Goal: Task Accomplishment & Management: Complete application form

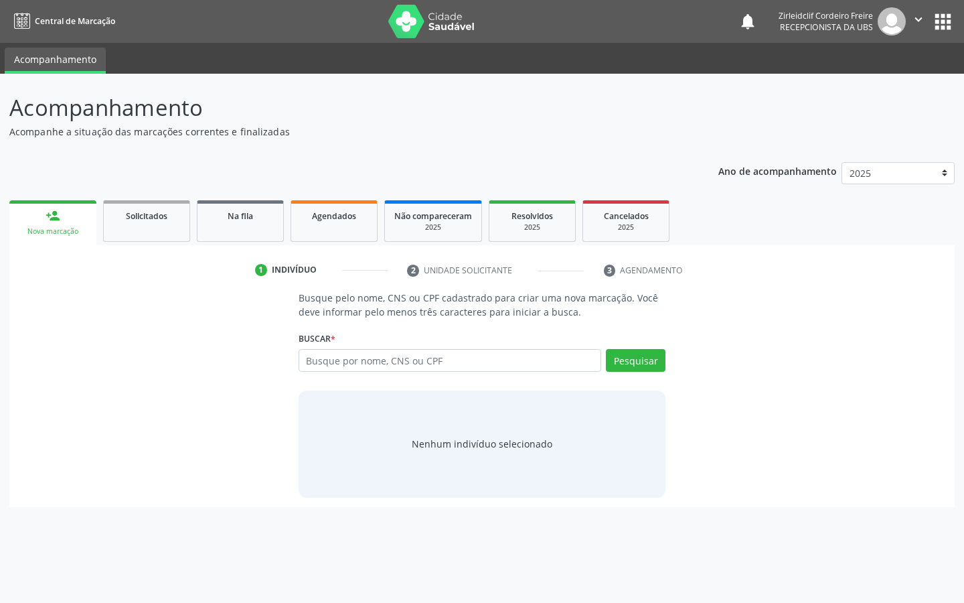
click at [940, 25] on button "apps" at bounding box center [943, 21] width 23 height 23
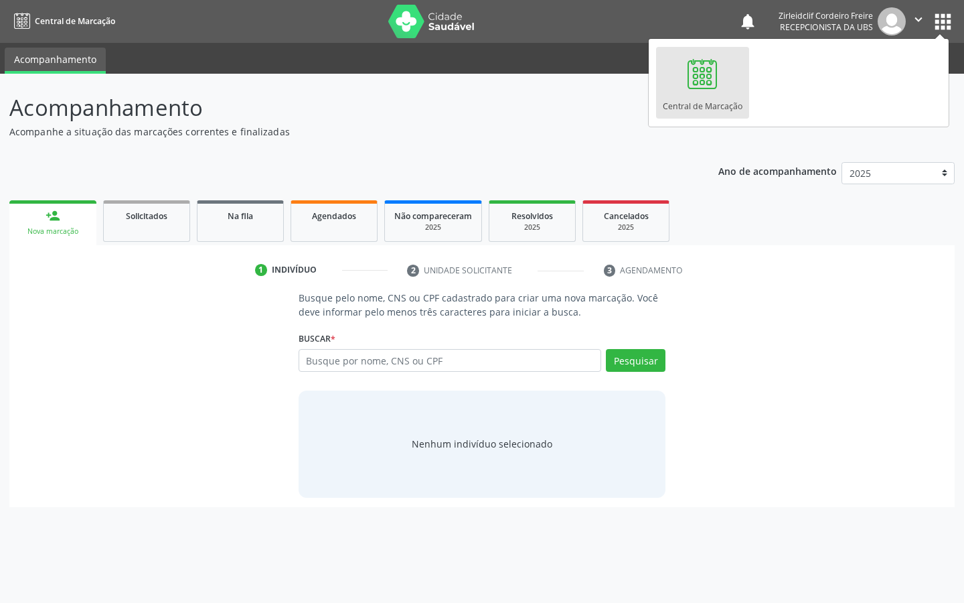
click at [693, 62] on div at bounding box center [702, 74] width 40 height 40
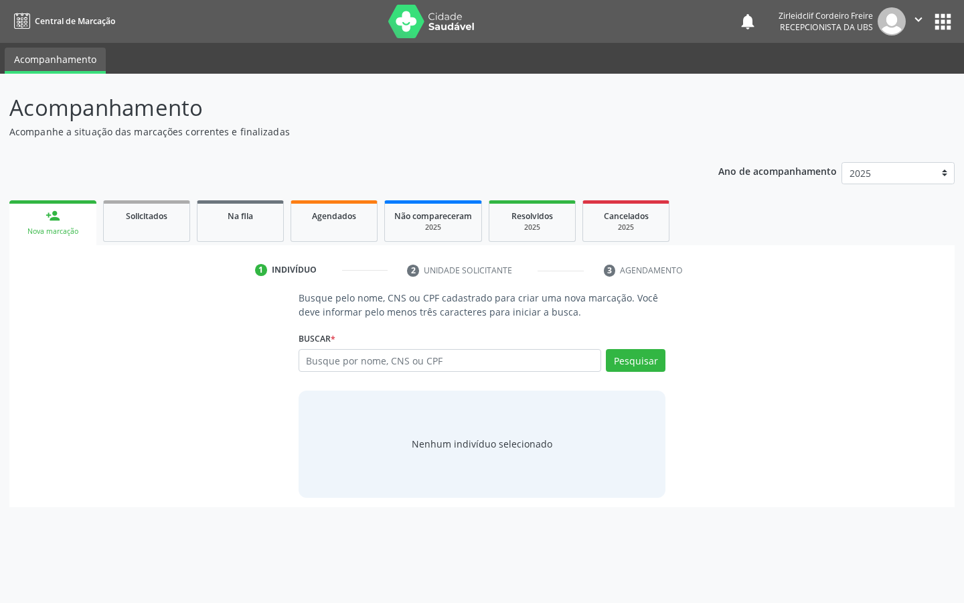
drag, startPoint x: 847, startPoint y: 375, endPoint x: 887, endPoint y: 421, distance: 60.7
click at [887, 421] on div "Busque pelo nome, CNS ou CPF cadastrado para criar uma nova marcação. Você deve…" at bounding box center [482, 394] width 927 height 206
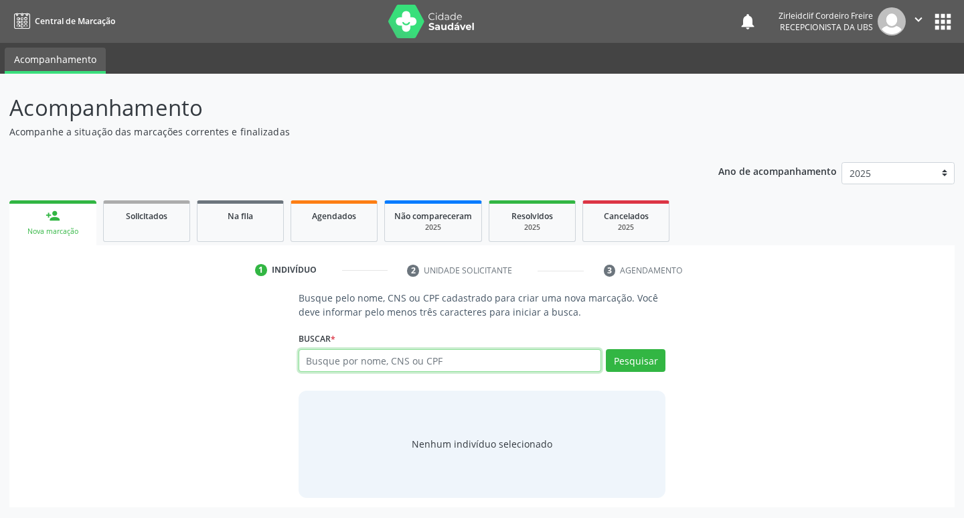
click at [325, 366] on input "text" at bounding box center [450, 360] width 303 height 23
type input "04352364401"
click at [634, 366] on button "Pesquisar" at bounding box center [636, 360] width 60 height 23
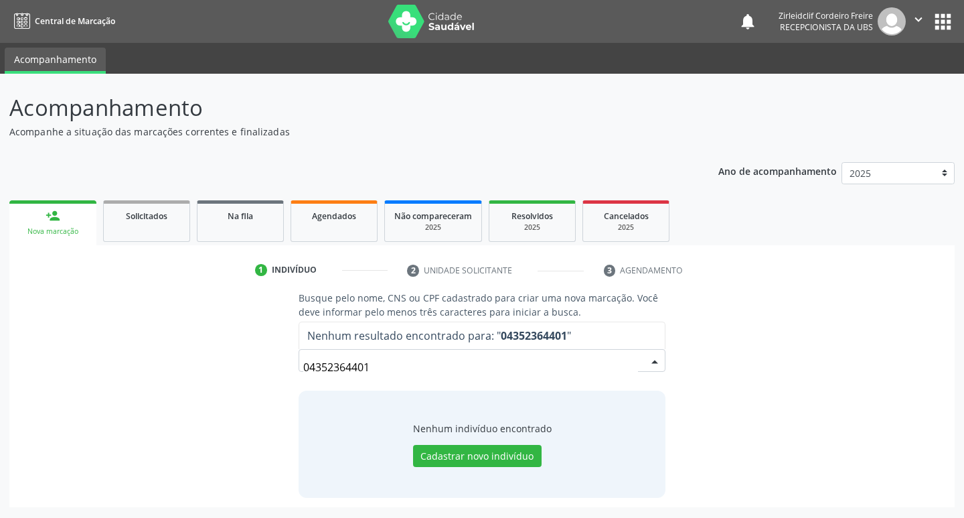
click at [369, 368] on input "04352364401" at bounding box center [471, 367] width 336 height 27
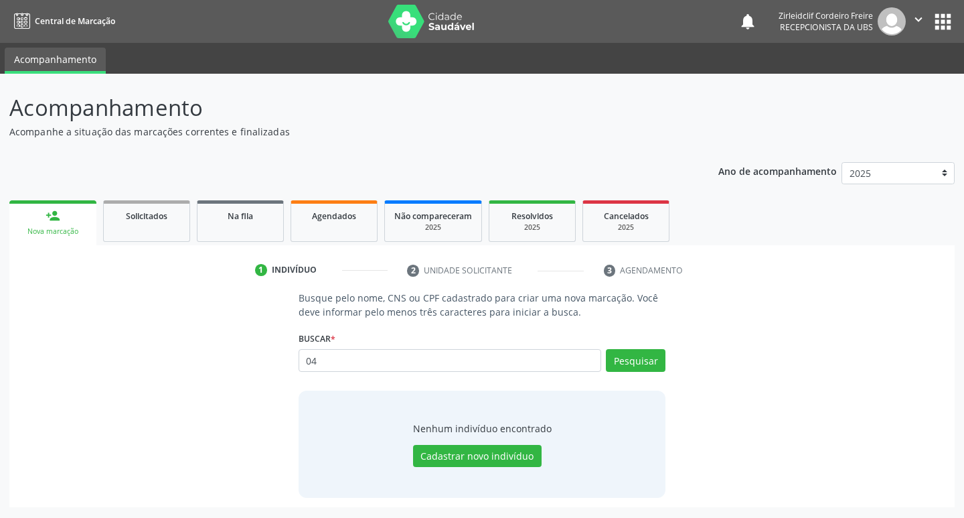
type input "0"
click at [85, 227] on div "Nova marcação" at bounding box center [53, 231] width 68 height 10
click at [384, 361] on input "text" at bounding box center [450, 360] width 303 height 23
type input "705409454944"
click at [630, 360] on button "Pesquisar" at bounding box center [636, 360] width 60 height 23
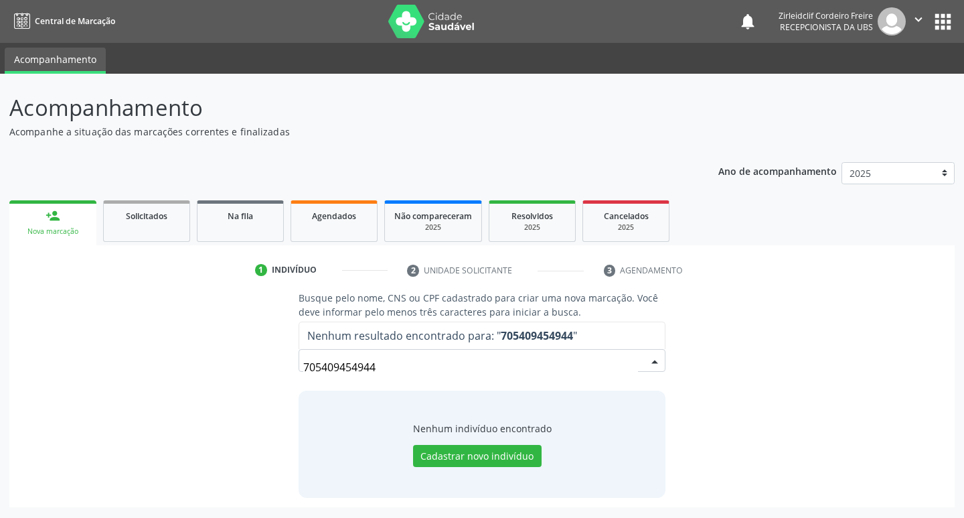
click at [409, 376] on input "705409454944" at bounding box center [471, 367] width 336 height 27
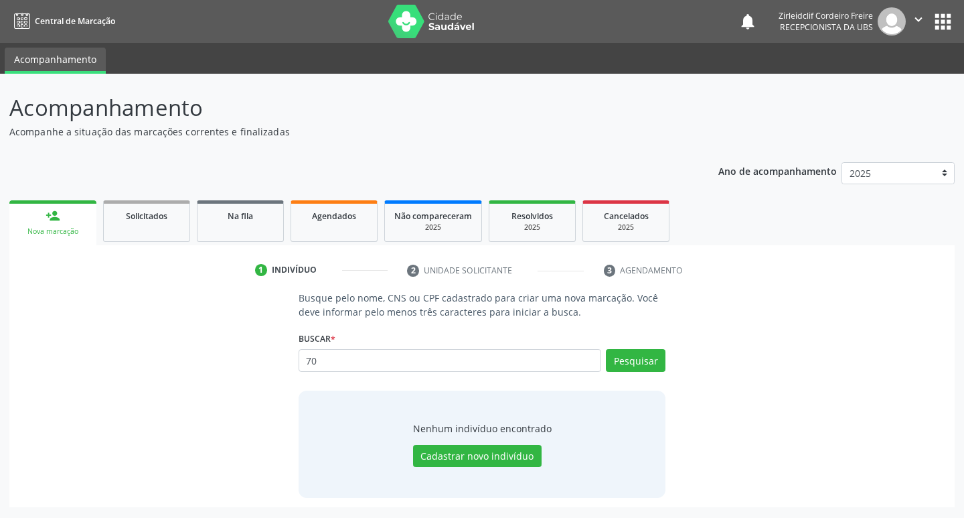
type input "7"
click at [74, 224] on link "person_add Nova marcação" at bounding box center [52, 222] width 87 height 45
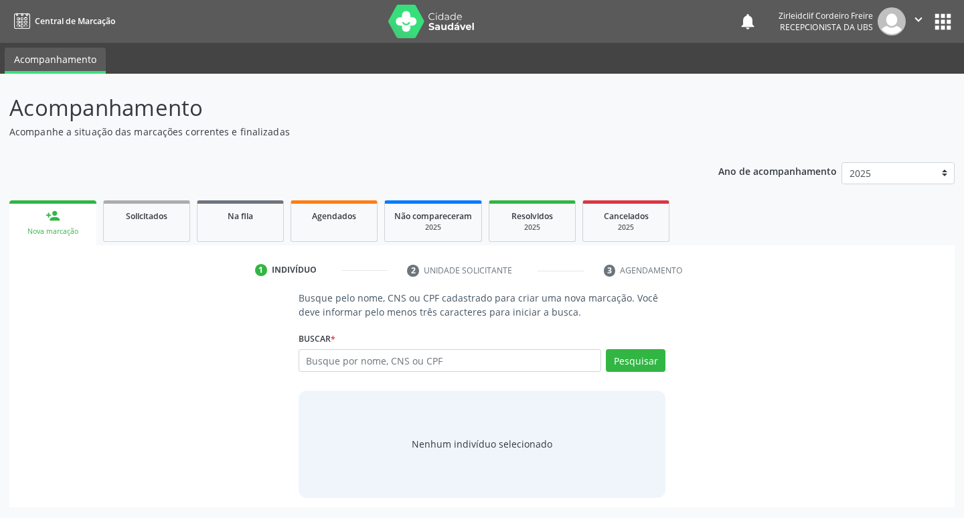
click at [337, 358] on input "text" at bounding box center [450, 360] width 303 height 23
click at [660, 366] on button "Pesquisar" at bounding box center [636, 360] width 60 height 23
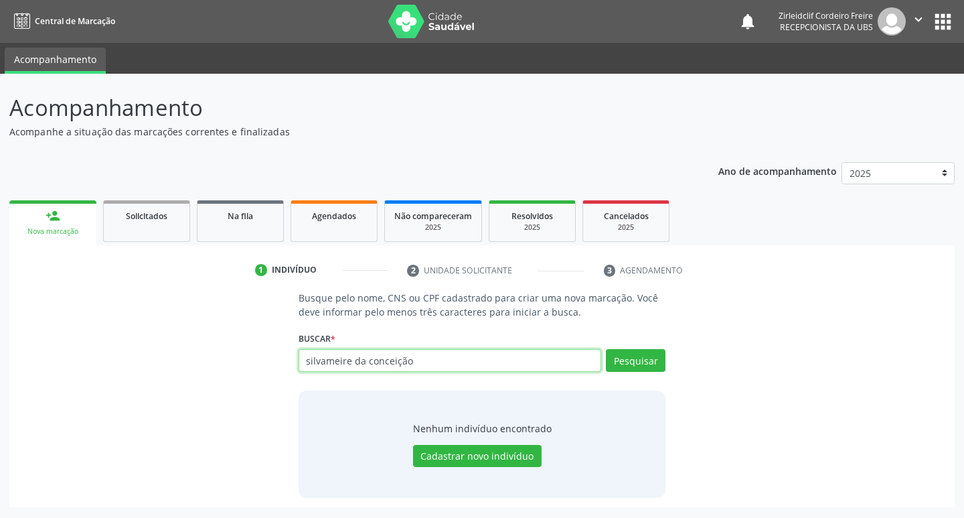
click at [411, 357] on input "silvameire da conceição" at bounding box center [450, 360] width 303 height 23
type input "s"
click at [374, 370] on input "text" at bounding box center [450, 360] width 303 height 23
type input "silvameire da [PERSON_NAME]"
click at [638, 360] on button "Pesquisar" at bounding box center [636, 360] width 60 height 23
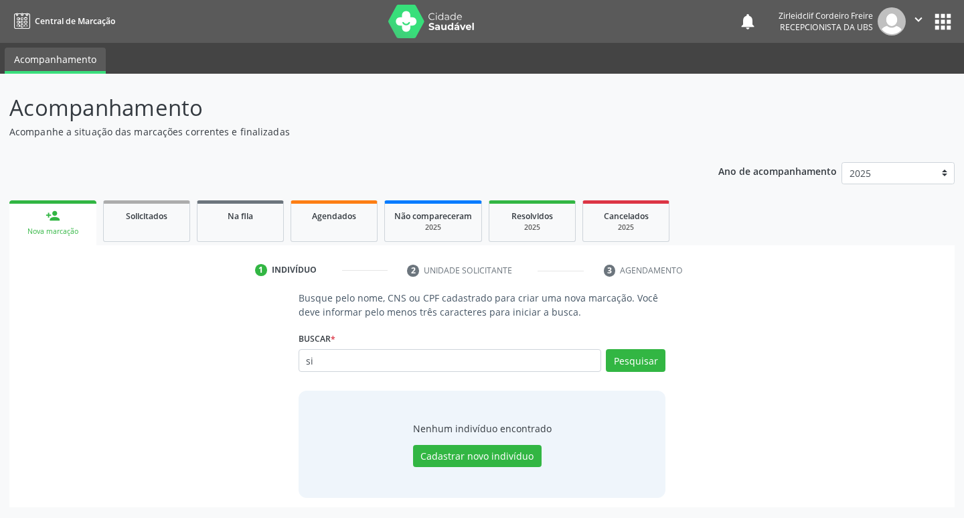
type input "s"
type input "71180505476"
click at [626, 360] on button "Pesquisar" at bounding box center [636, 360] width 60 height 23
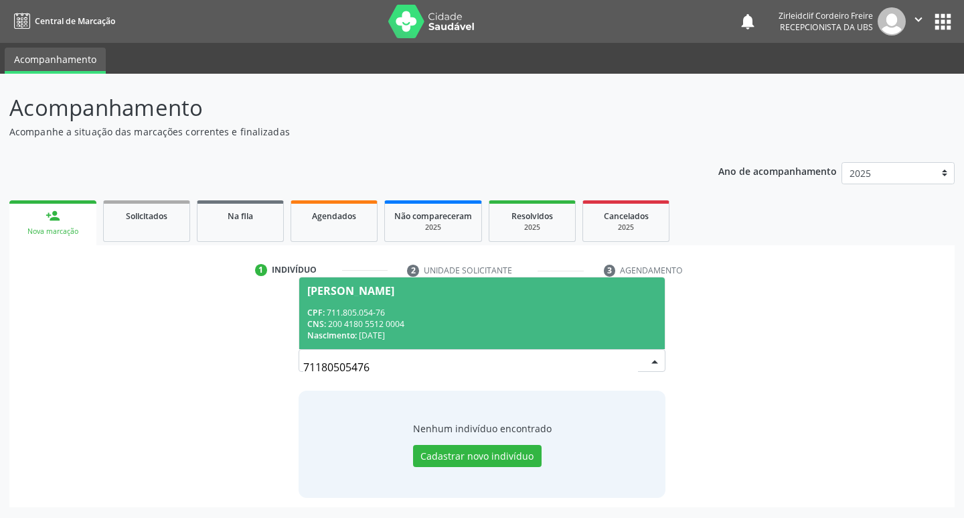
drag, startPoint x: 464, startPoint y: 317, endPoint x: 415, endPoint y: 303, distance: 50.9
click at [454, 309] on div "CPF: 711.805.054-76" at bounding box center [482, 312] width 350 height 11
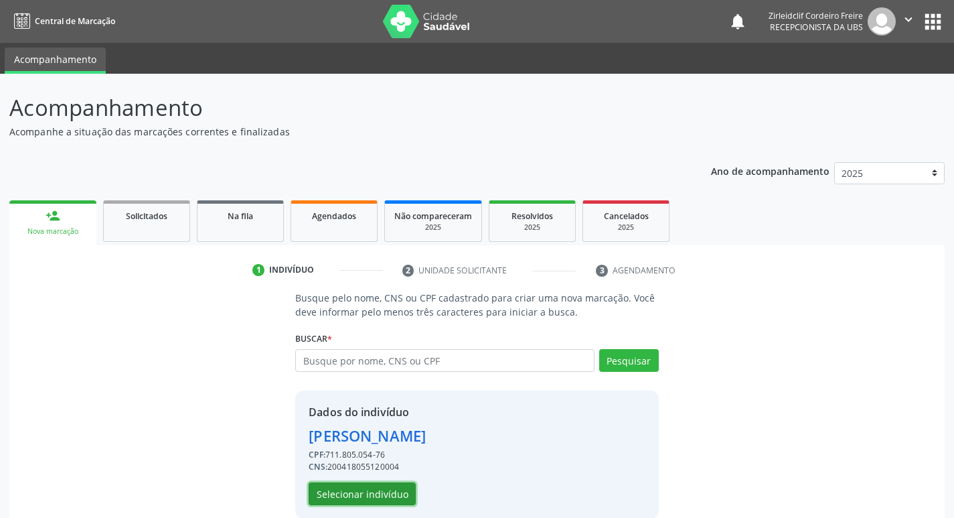
click at [363, 504] on button "Selecionar indivíduo" at bounding box center [362, 493] width 107 height 23
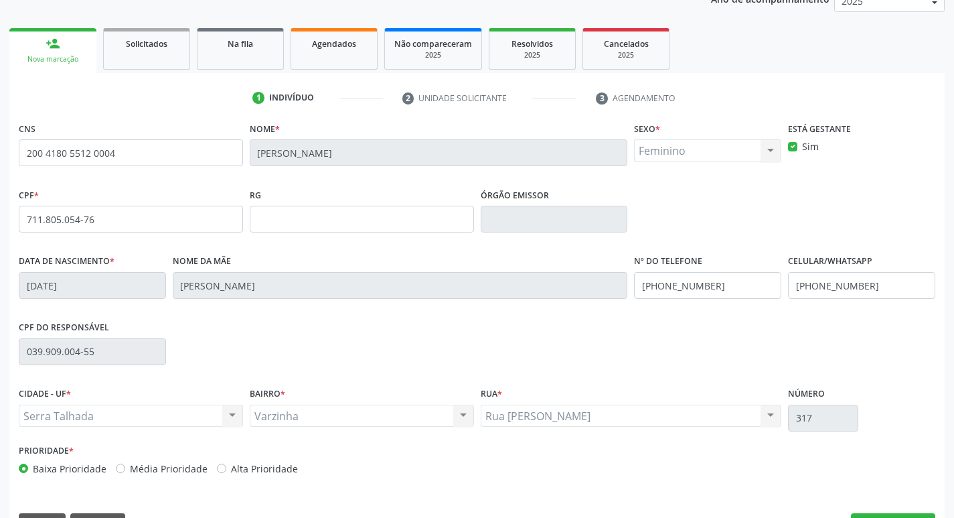
scroll to position [208, 0]
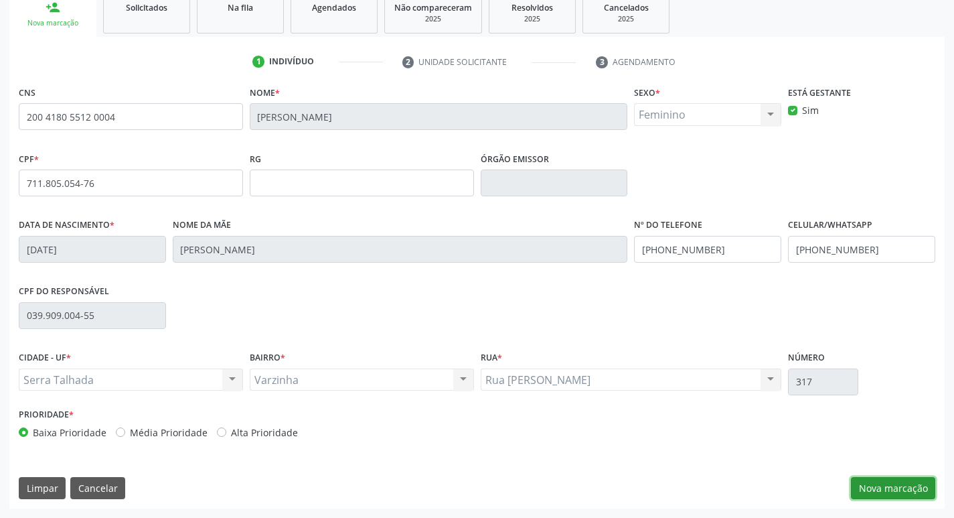
click at [878, 489] on button "Nova marcação" at bounding box center [893, 488] width 84 height 23
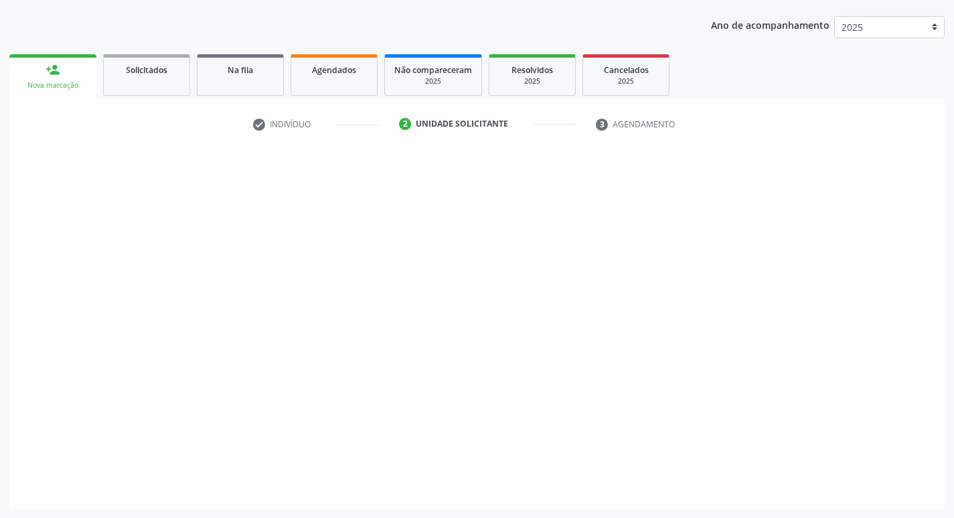
scroll to position [146, 0]
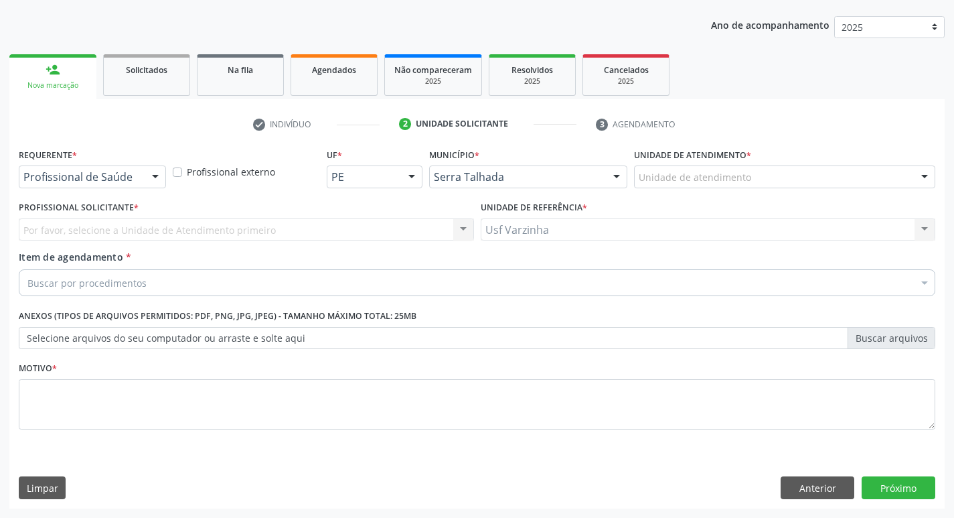
click at [156, 174] on div at bounding box center [155, 177] width 20 height 23
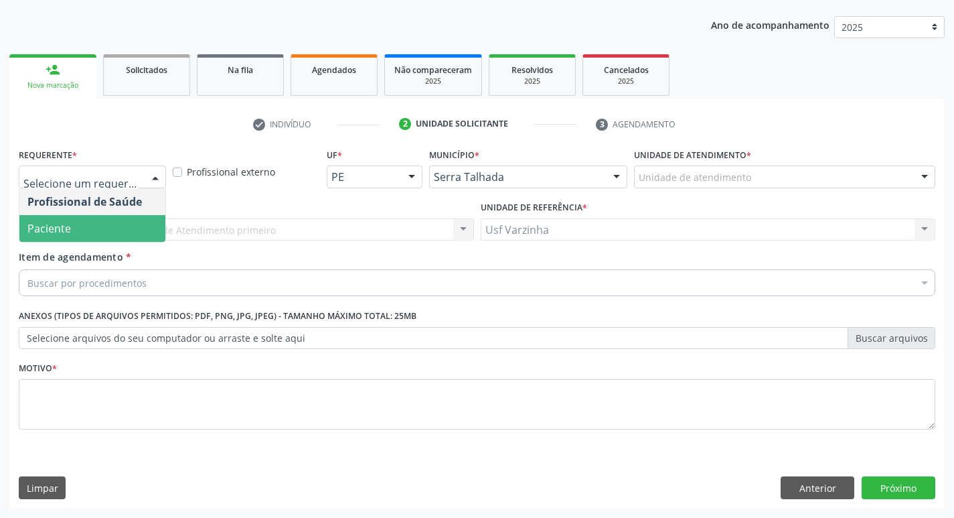
click at [100, 228] on span "Paciente" at bounding box center [92, 228] width 146 height 27
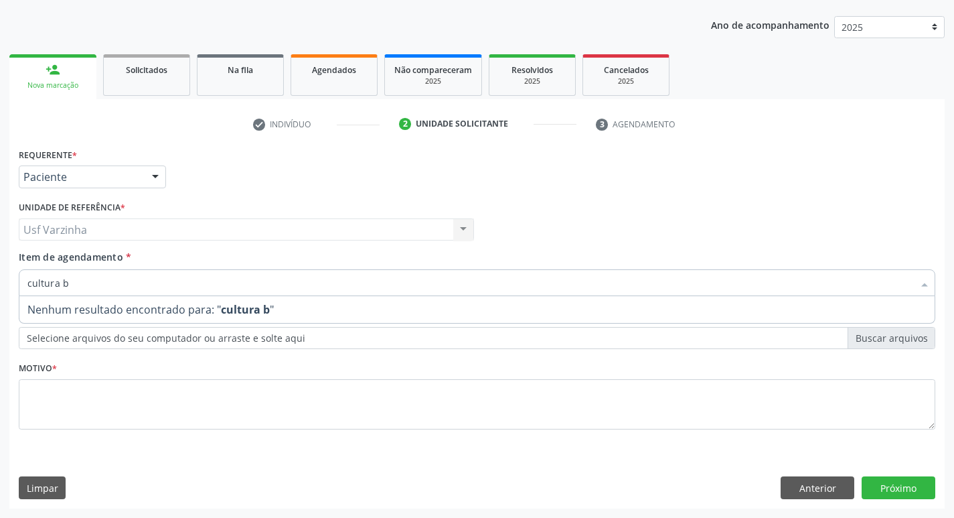
type input "cultura"
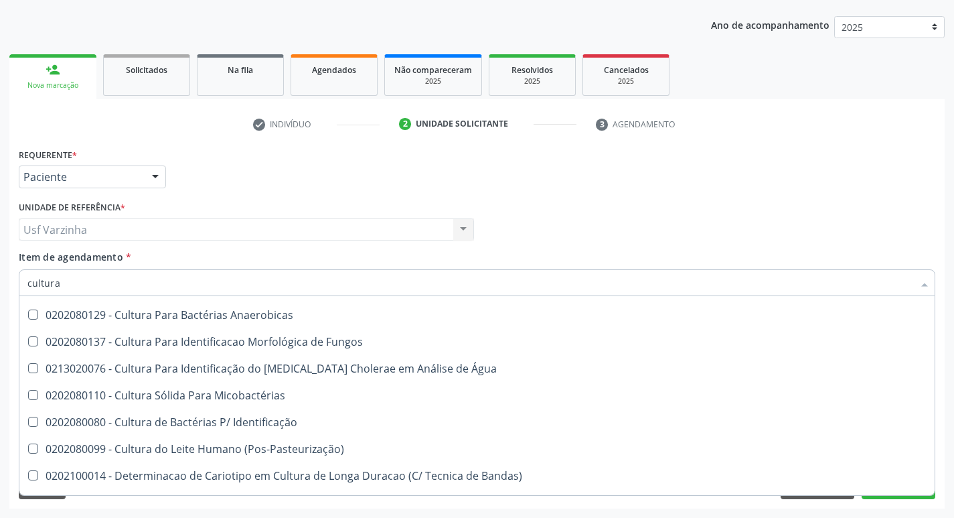
scroll to position [134, 0]
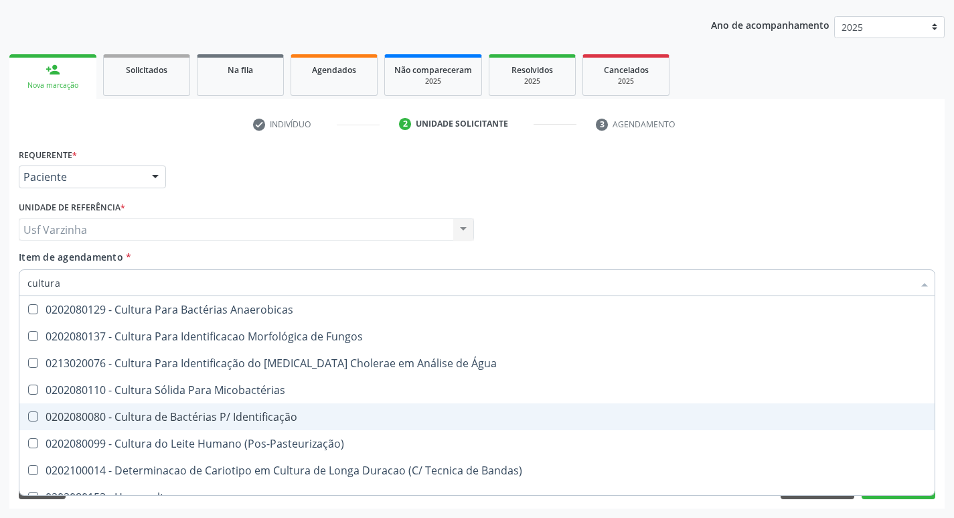
click at [392, 406] on span "0202080080 - Cultura de Bactérias P/ Identificação" at bounding box center [477, 416] width 916 height 27
checkbox Identificação "true"
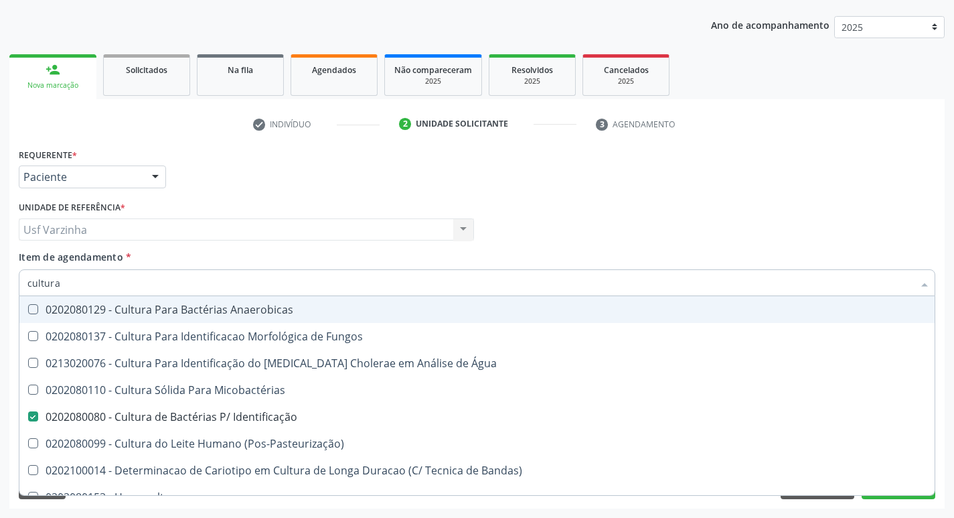
click at [71, 281] on input "cultura" at bounding box center [470, 282] width 886 height 27
type input "c"
checkbox Identificação "false"
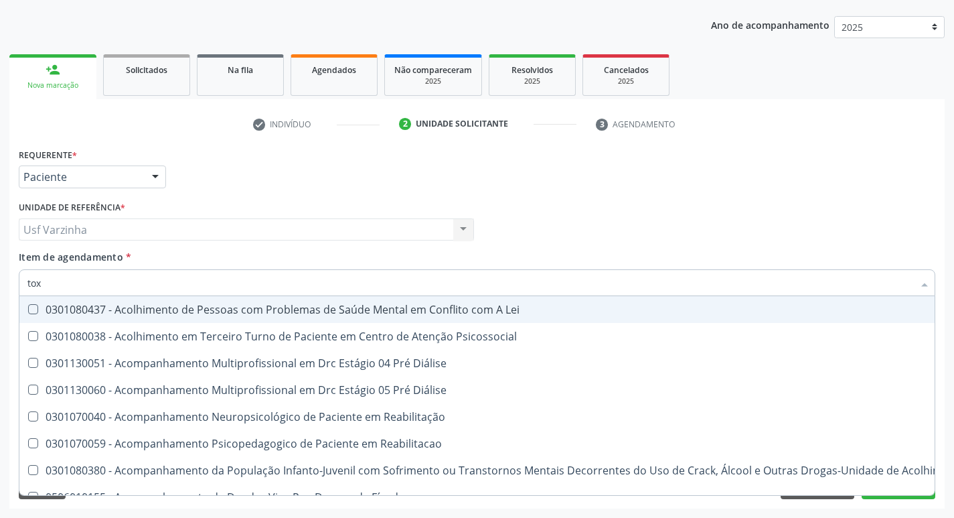
type input "toxo"
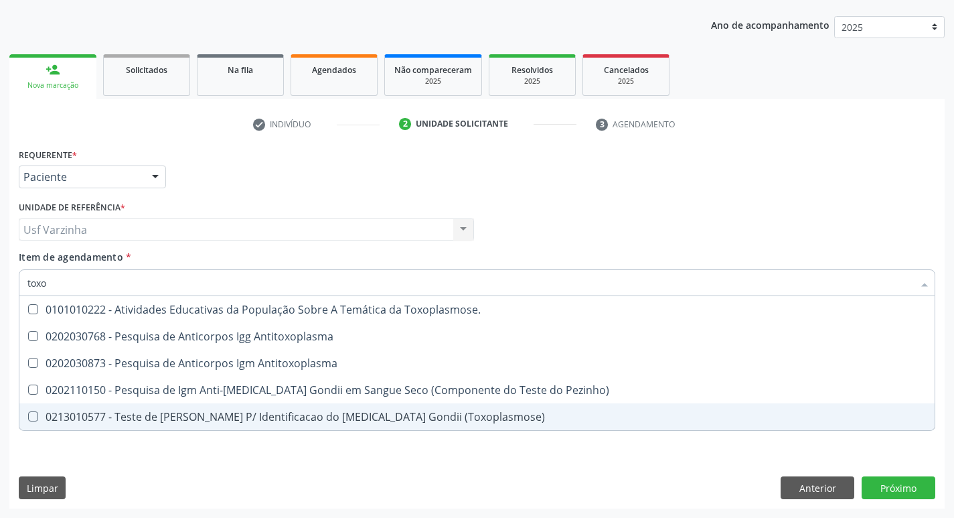
scroll to position [0, 0]
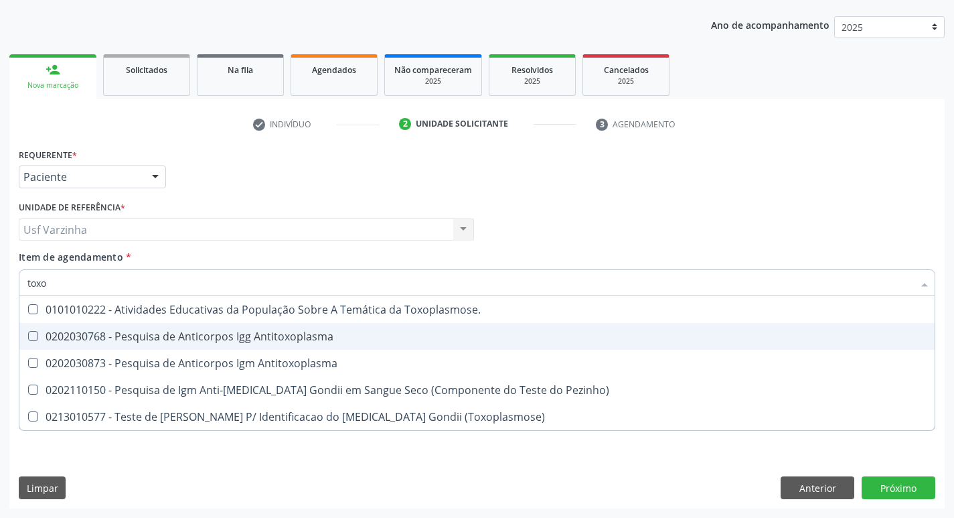
click at [82, 328] on span "0202030768 - Pesquisa de Anticorpos Igg Antitoxoplasma" at bounding box center [477, 336] width 916 height 27
checkbox Antitoxoplasma "true"
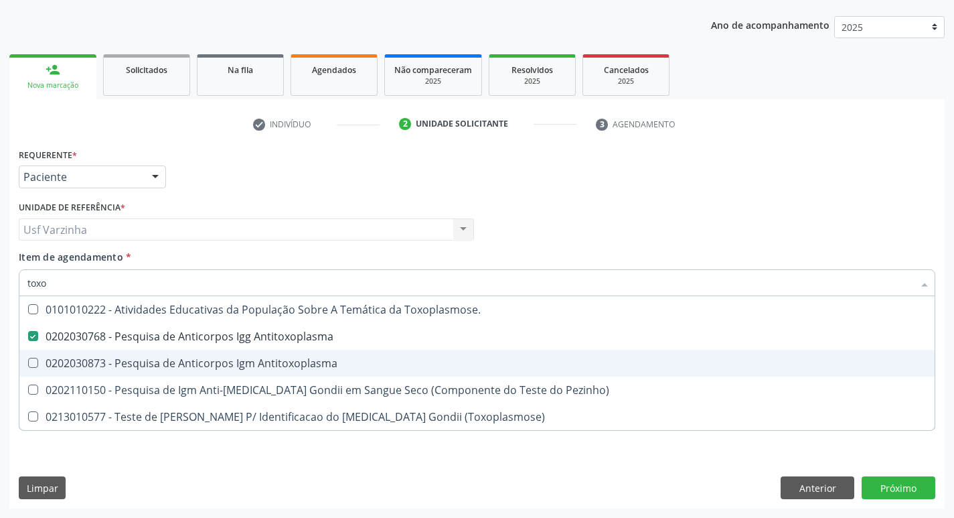
click at [65, 373] on span "0202030873 - Pesquisa de Anticorpos Igm Antitoxoplasma" at bounding box center [477, 363] width 916 height 27
checkbox Antitoxoplasma "true"
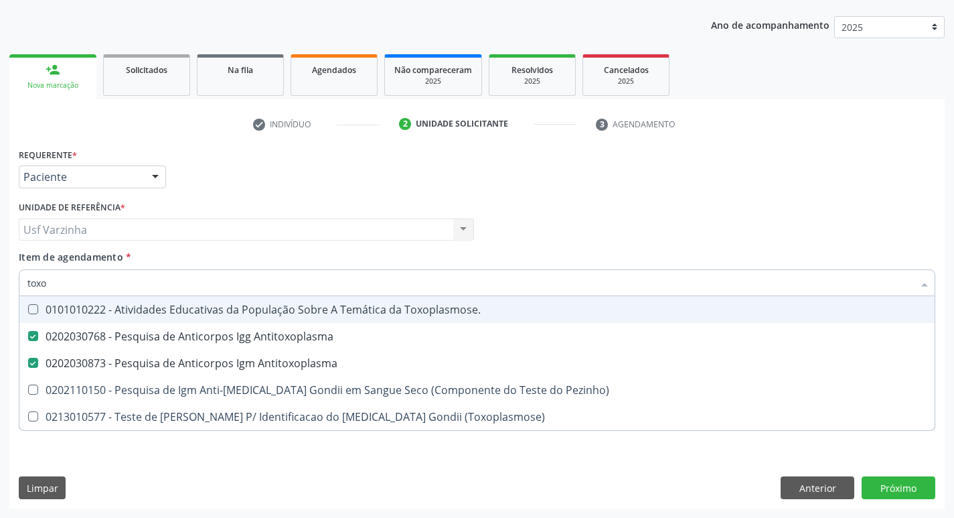
click at [62, 287] on input "toxo" at bounding box center [470, 282] width 886 height 27
type input "tox"
checkbox Antitoxoplasma "false"
checkbox Pezinho\) "true"
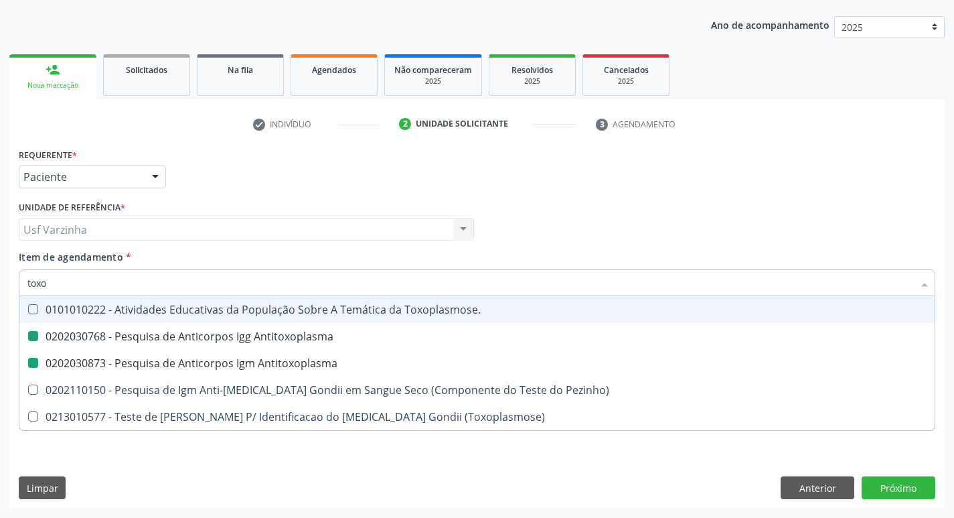
checkbox \(Toxoplasmose\) "true"
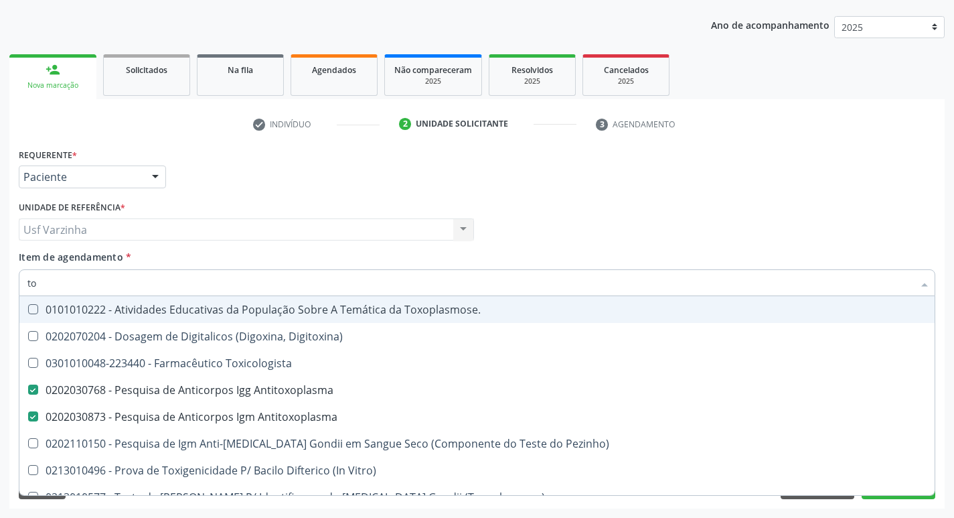
type input "t"
checkbox Antitoxoplasma "false"
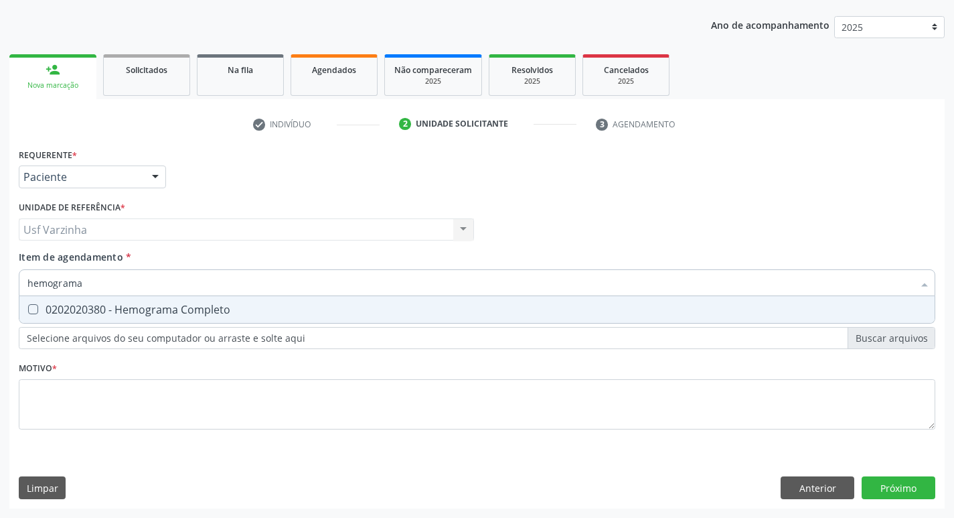
type input "hemograma"
click at [55, 304] on div "0202020380 - Hemograma Completo" at bounding box center [477, 309] width 900 height 11
checkbox Completo "true"
click at [92, 282] on input "hemograma" at bounding box center [470, 282] width 886 height 27
type input "hemog"
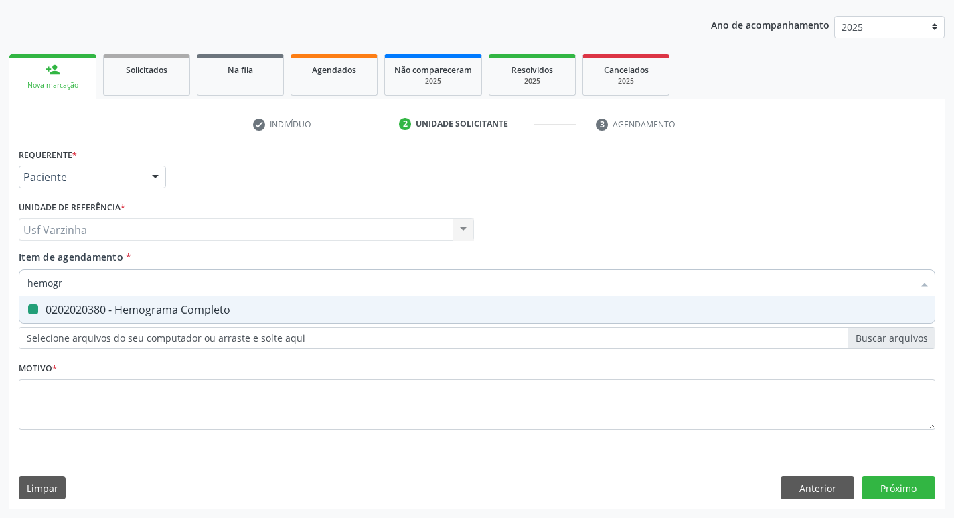
checkbox Completo "false"
type input "h"
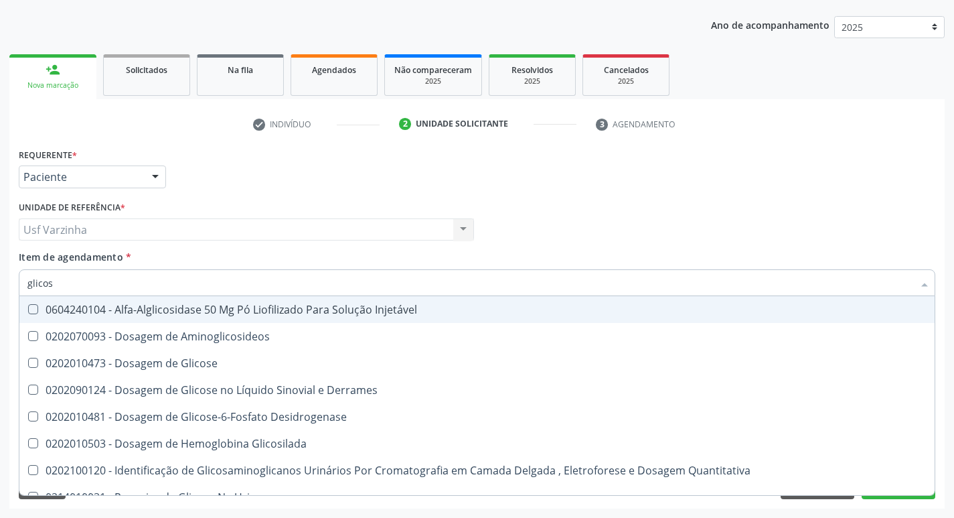
type input "glicose"
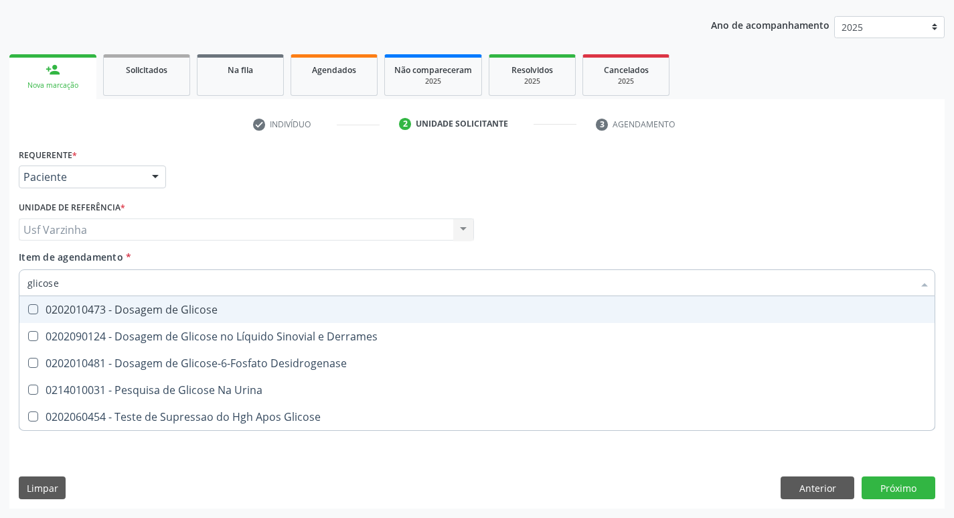
click at [102, 307] on div "0202010473 - Dosagem de Glicose" at bounding box center [477, 309] width 900 height 11
checkbox Glicose "true"
click at [85, 285] on input "glicose" at bounding box center [470, 282] width 886 height 27
type input "glicos"
checkbox Glicose "false"
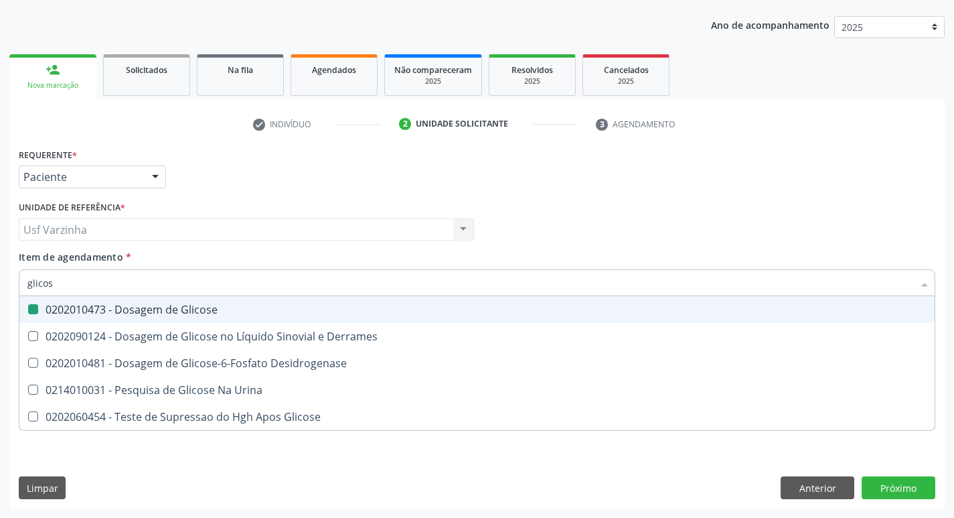
checkbox Desidrogenase "true"
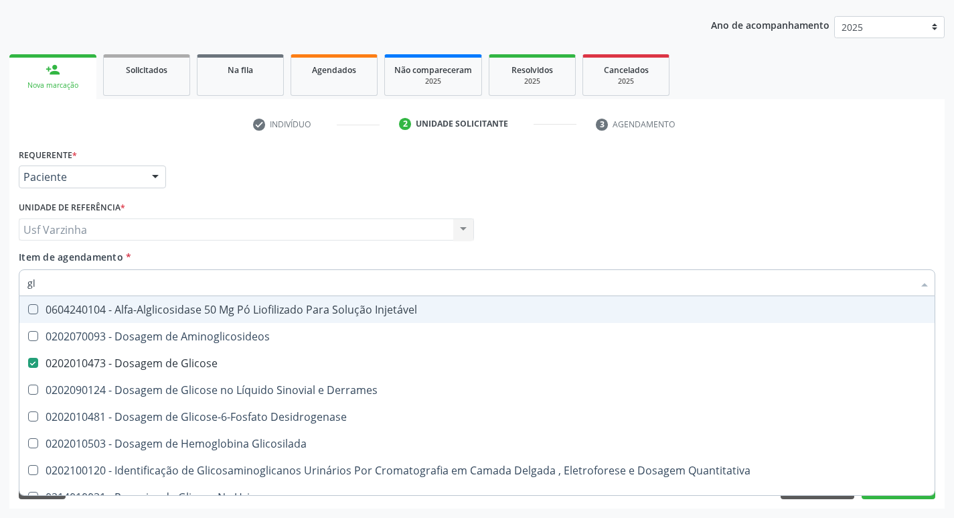
type input "g"
checkbox Glicose "false"
checkbox Glicosilada "false"
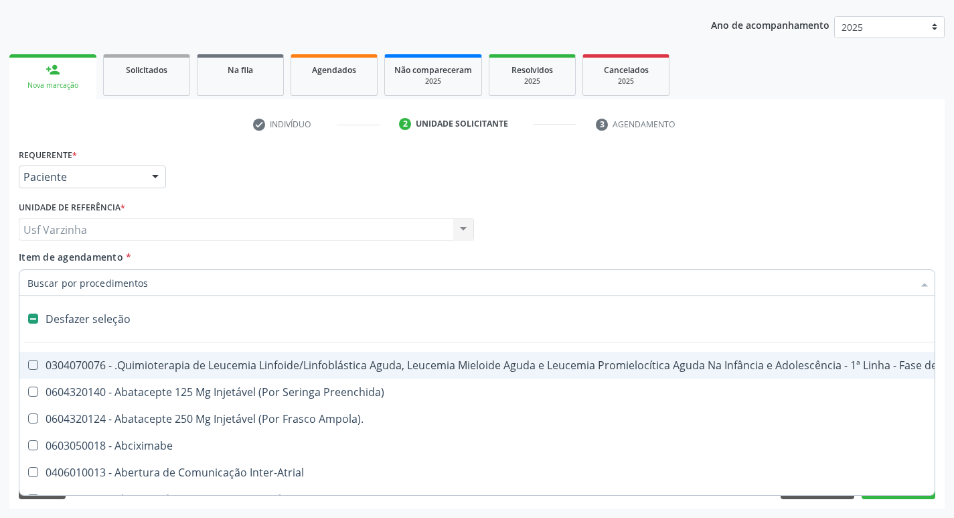
type input "u"
checkbox Reservatorio "true"
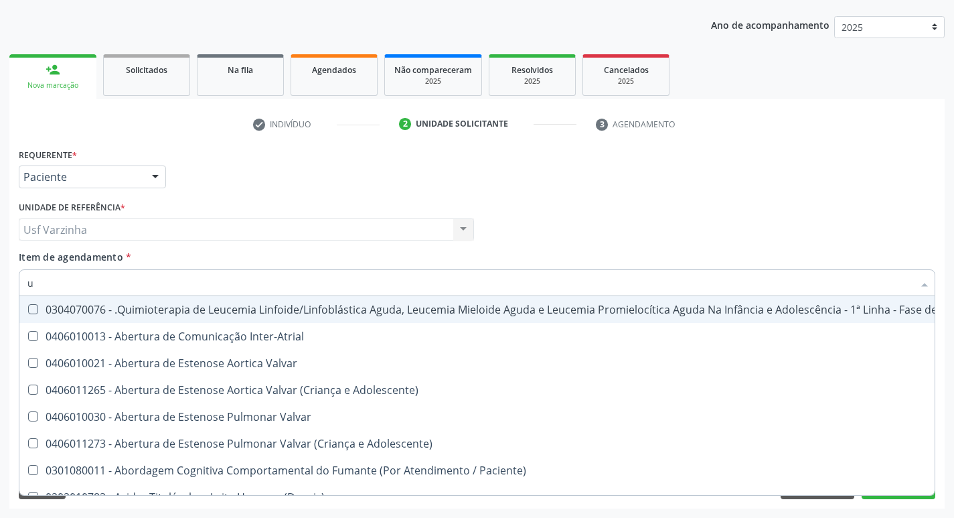
type input "ur"
checkbox Recoberto\) "true"
checkbox Identificação "false"
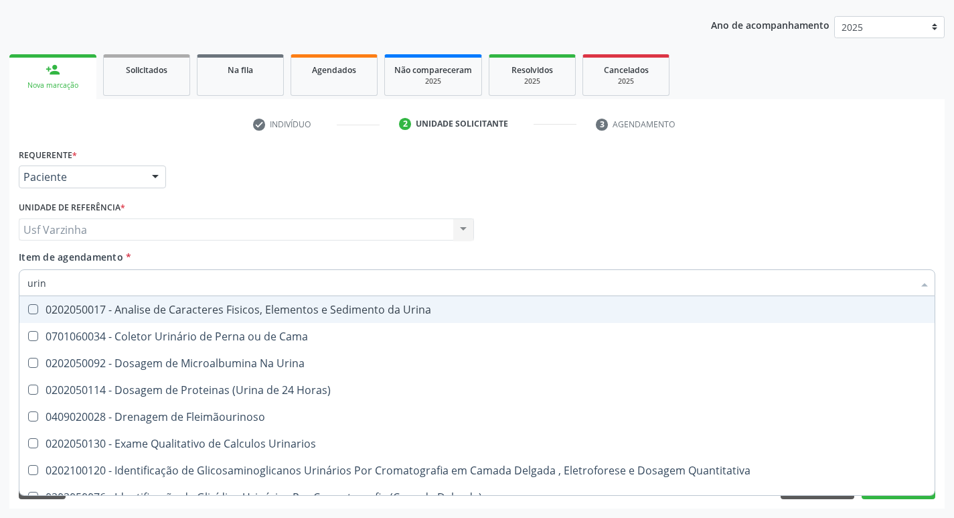
type input "urina"
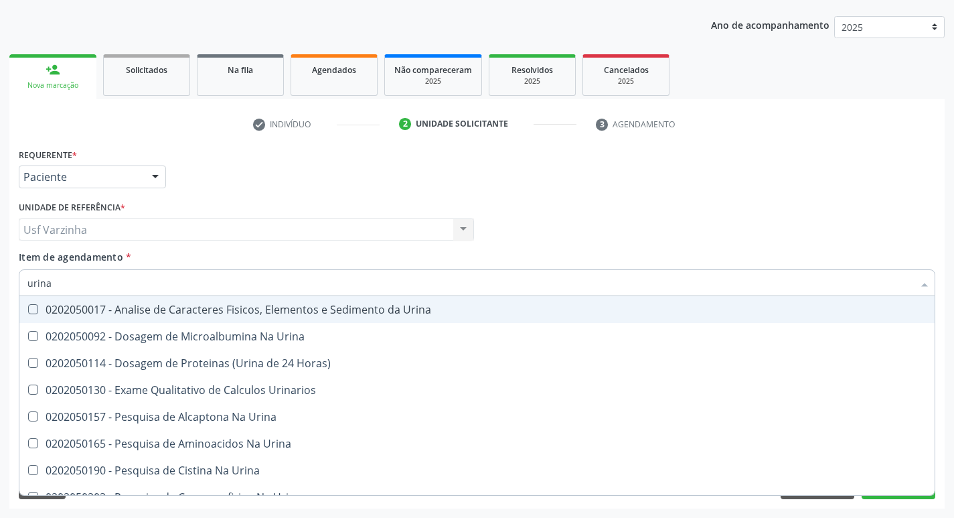
click at [76, 308] on div "0202050017 - Analise de Caracteres Fisicos, Elementos e Sedimento da Urina" at bounding box center [477, 309] width 900 height 11
checkbox Urina "true"
click at [78, 284] on input "urina" at bounding box center [470, 282] width 886 height 27
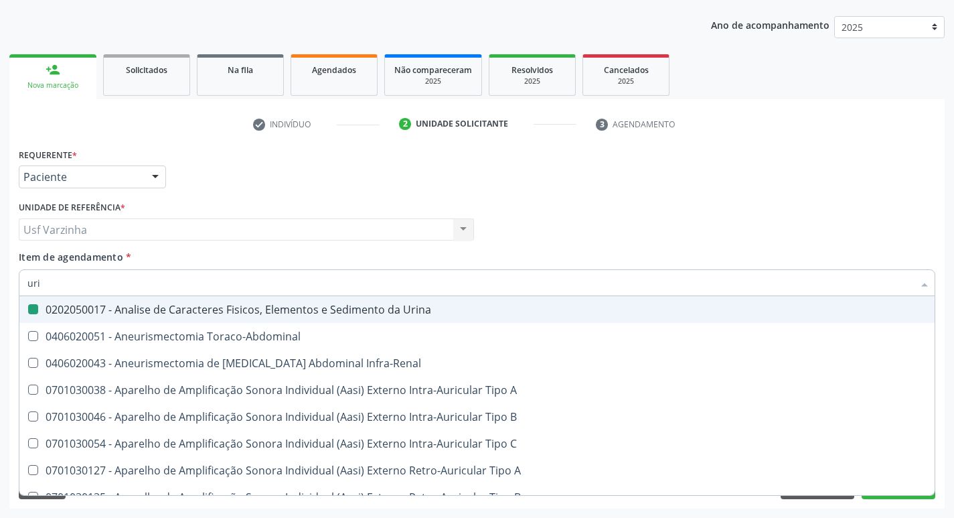
type input "ur"
checkbox Urina "false"
checkbox Cônica "true"
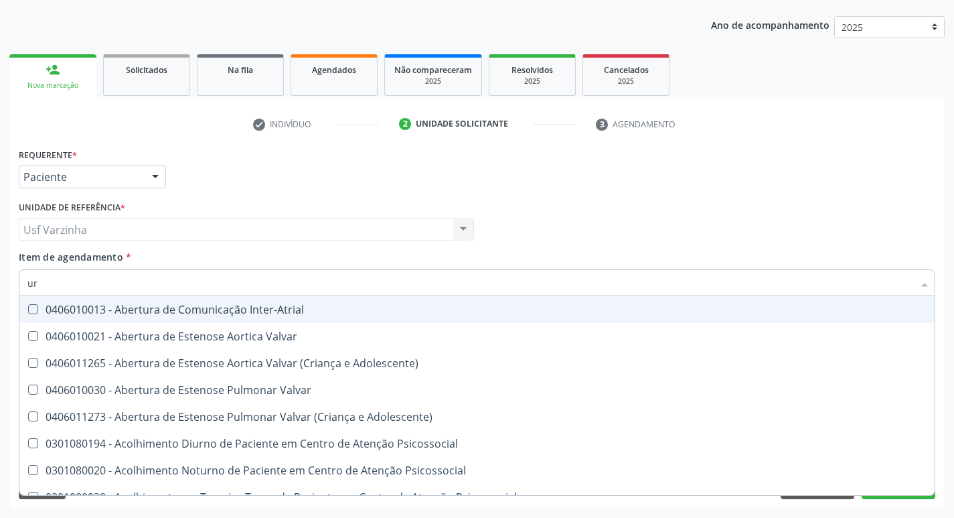
type input "u"
checkbox Urina "false"
checkbox Uretroscopia "false"
checkbox Identificação "false"
checkbox Hipurico "true"
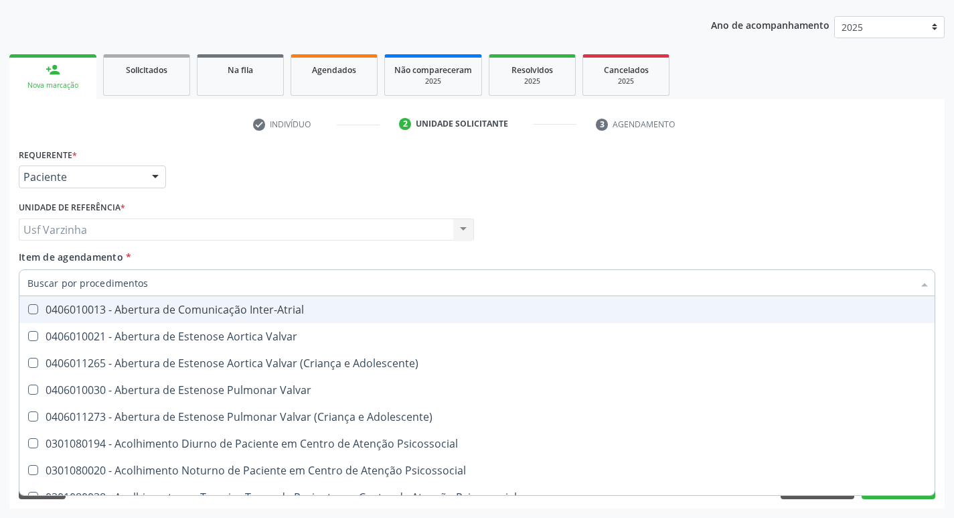
checkbox \(Adulto\) "false"
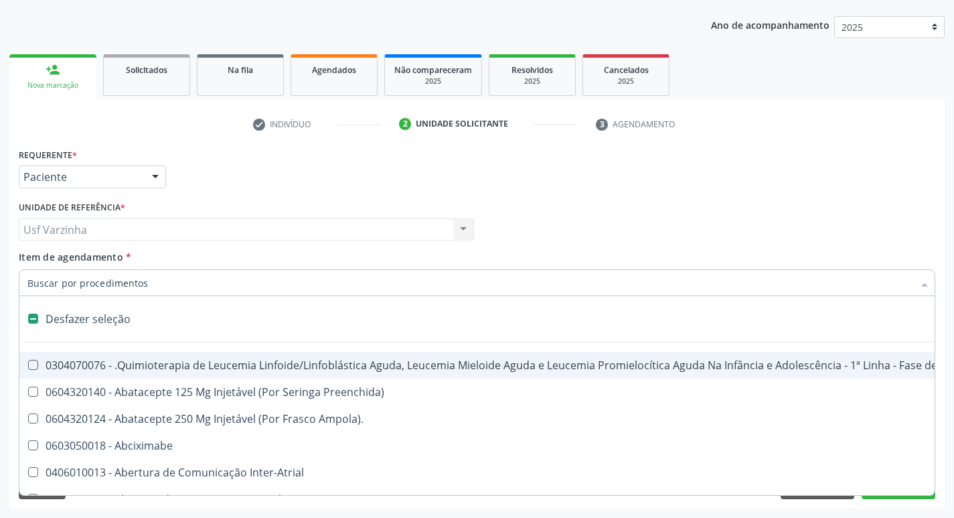
type input "u"
checkbox Ml\) "true"
checkbox Urina "false"
checkbox Reservatorio "true"
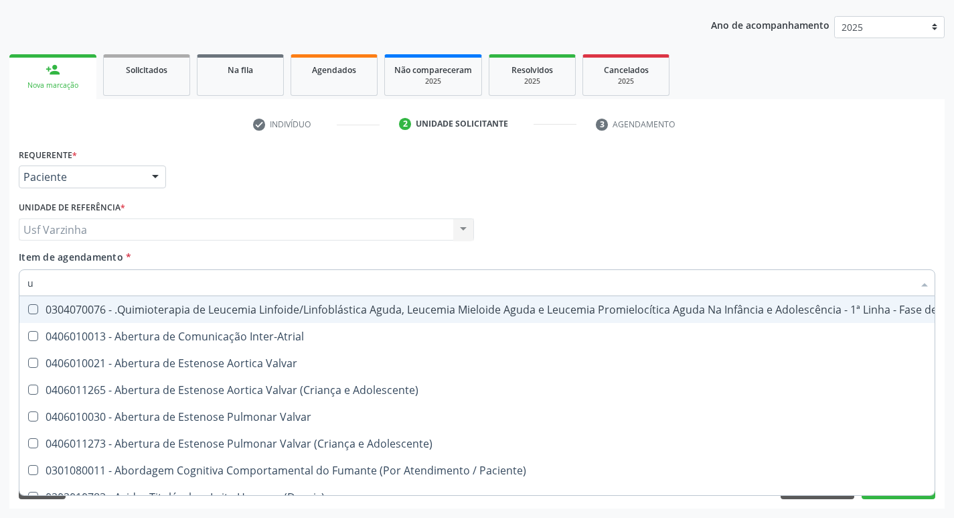
type input "ur"
checkbox Diálise "true"
checkbox Urina "false"
checkbox Recoberto\) "true"
checkbox Identificação "false"
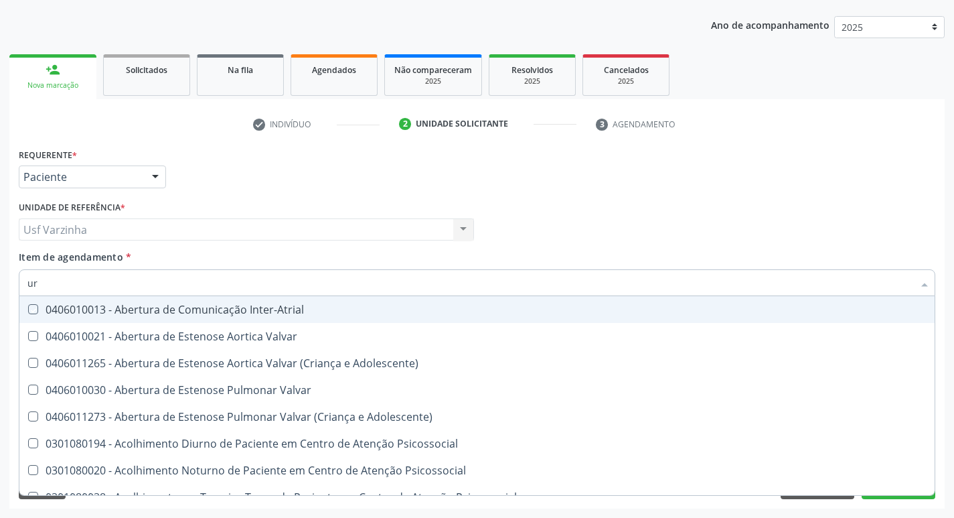
type input "uri"
checkbox Inter-Atrial "true"
checkbox Urina "false"
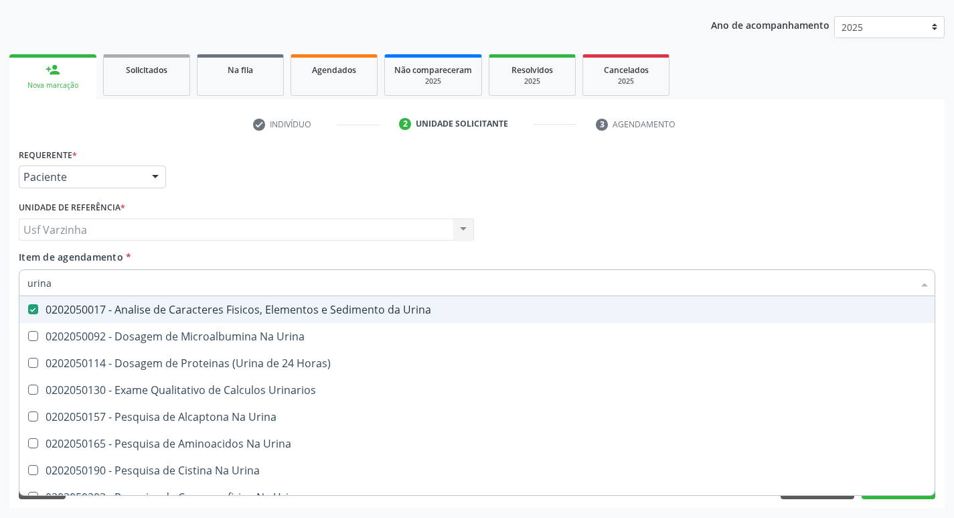
click at [82, 287] on input "urina" at bounding box center [470, 282] width 886 height 27
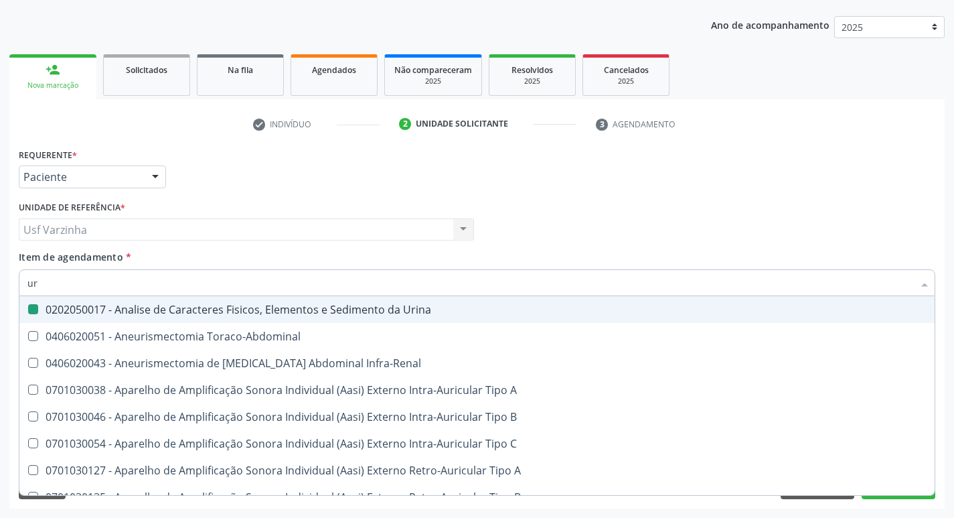
type input "u"
checkbox Urina "false"
checkbox Cônica "false"
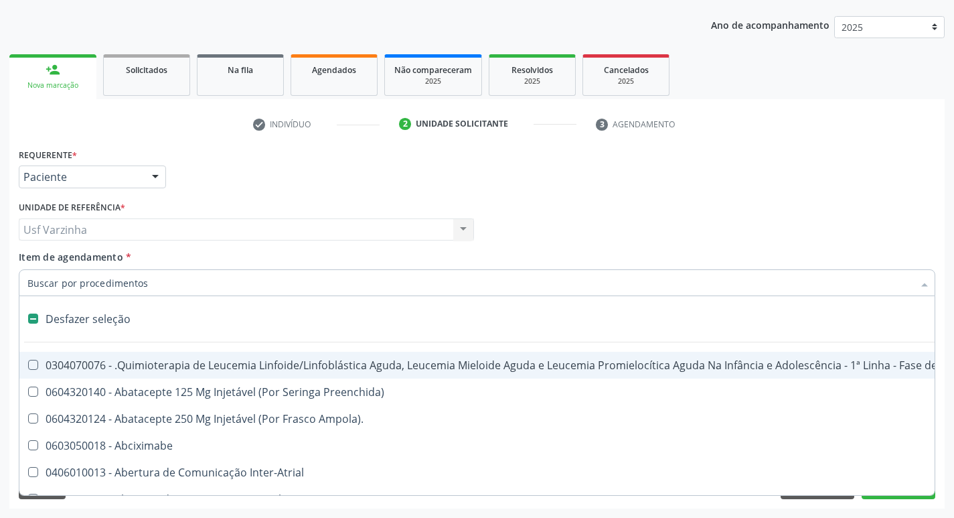
type input "c"
checkbox Punho "true"
checkbox Urina "false"
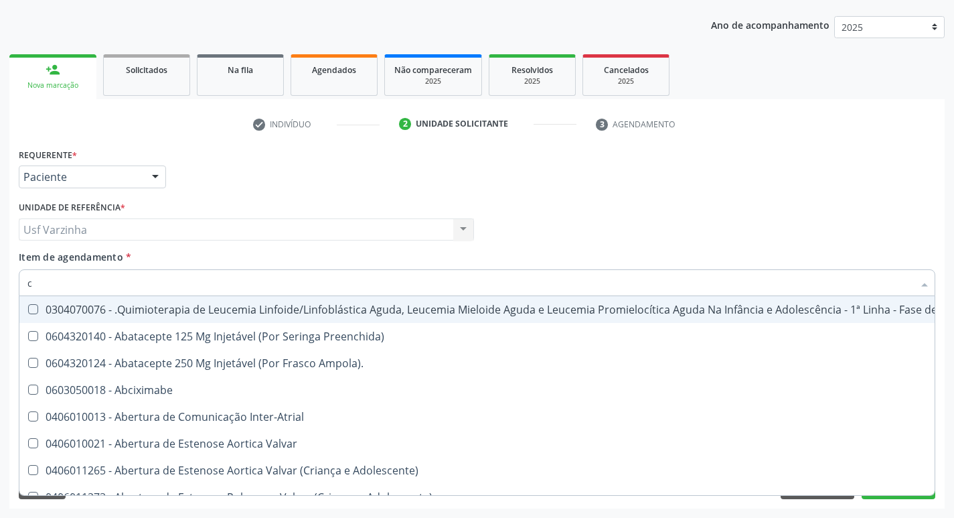
type input "ci"
checkbox Urina "false"
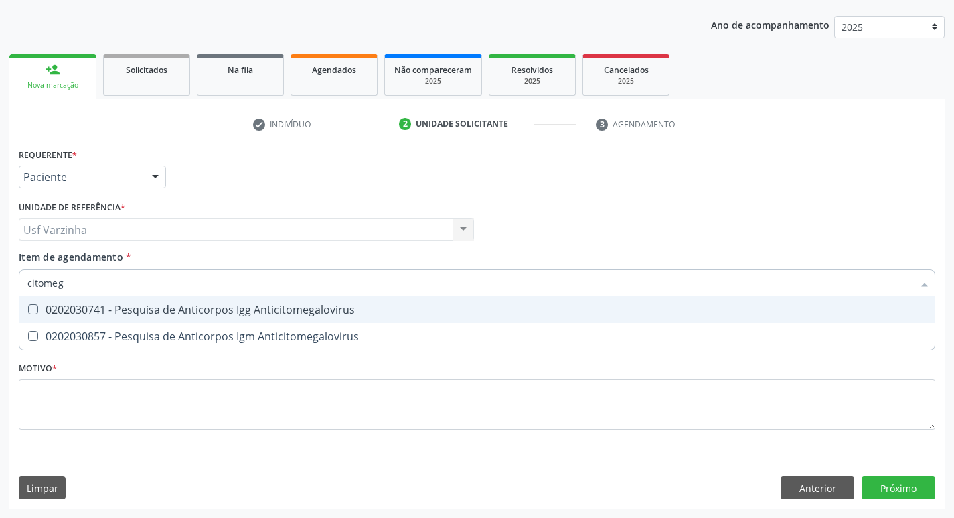
type input "citomega"
click at [48, 317] on span "0202030741 - Pesquisa de Anticorpos Igg Anticitomegalovirus" at bounding box center [477, 309] width 916 height 27
checkbox Anticitomegalovirus "true"
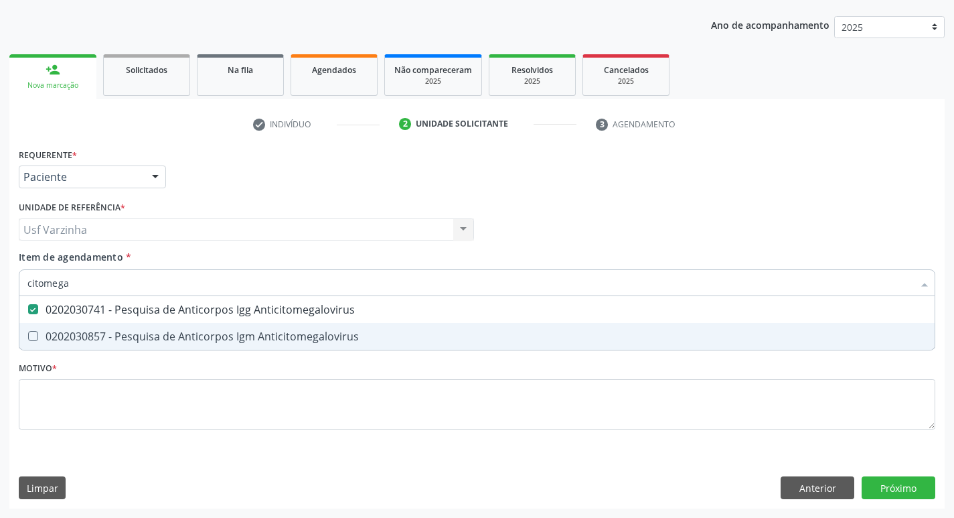
click at [52, 332] on div "0202030857 - Pesquisa de Anticorpos Igm Anticitomegalovirus" at bounding box center [477, 336] width 900 height 11
checkbox Anticitomegalovirus "true"
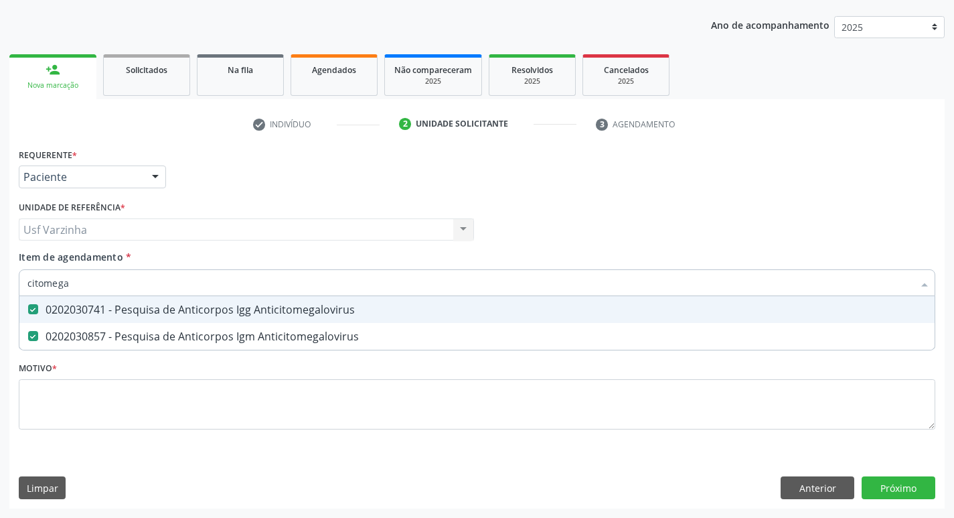
click at [70, 283] on input "citomega" at bounding box center [470, 282] width 886 height 27
type input "c"
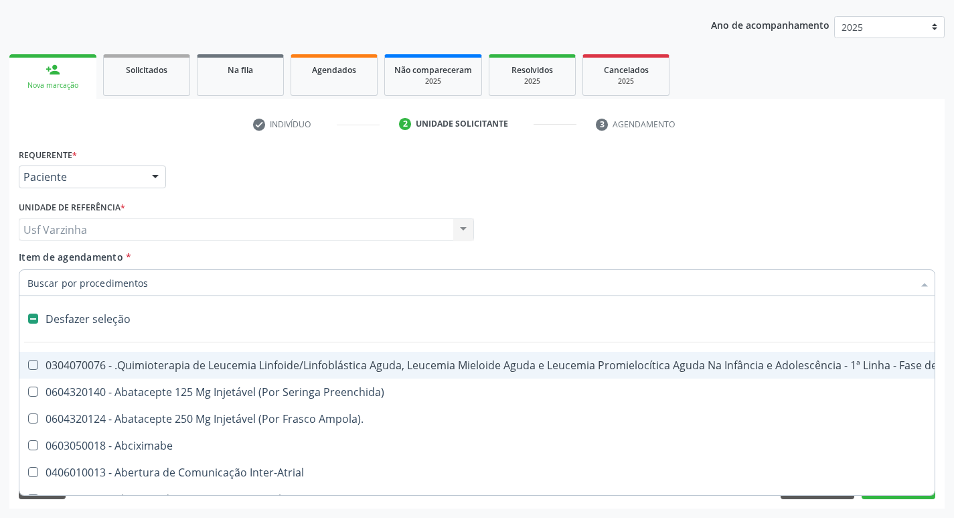
checkbox Manutenção "false"
checkbox Preenchida\) "false"
type input "c"
checkbox Punho "true"
checkbox Urina "false"
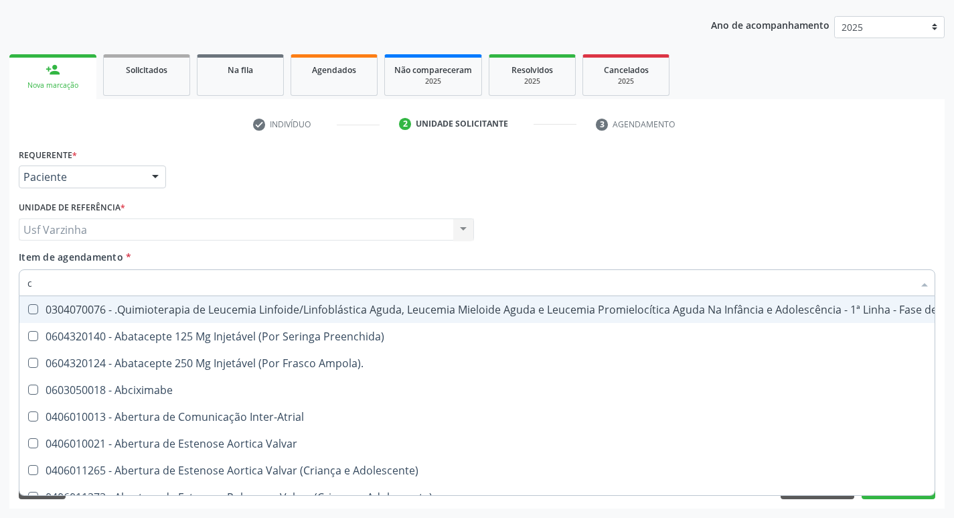
type input "co"
checkbox Injetável "true"
checkbox Urina "false"
checkbox Tempo "true"
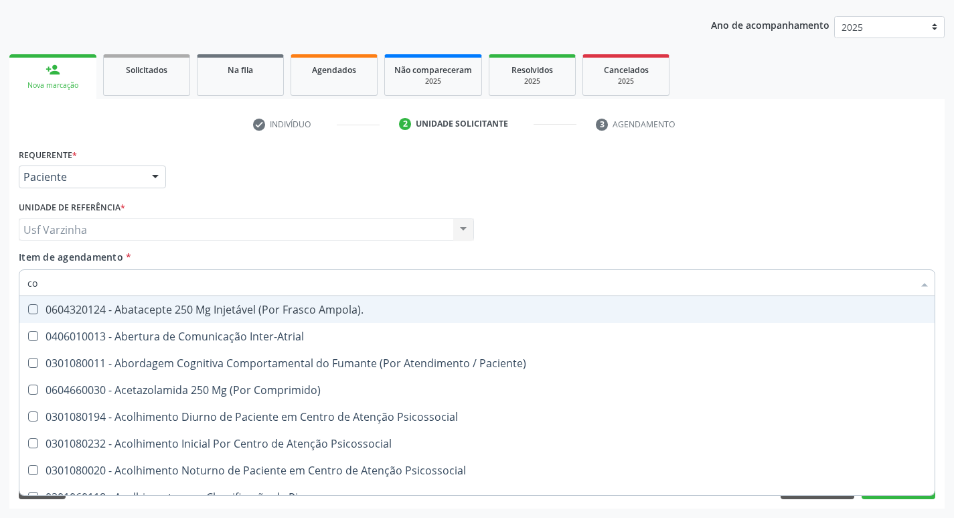
type input "col"
checkbox Urina "false"
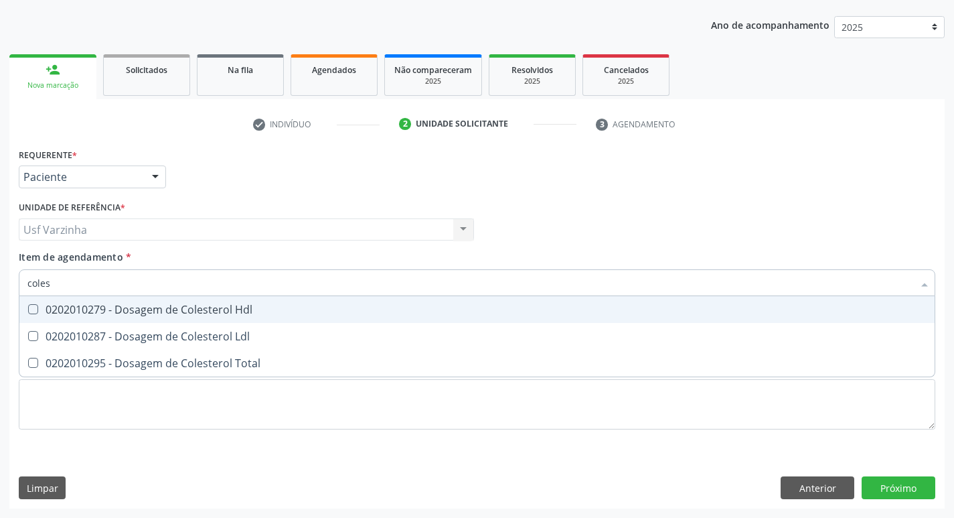
type input "colest"
click at [83, 313] on div "0202010279 - Dosagem de Colesterol Hdl" at bounding box center [477, 309] width 900 height 11
checkbox Hdl "true"
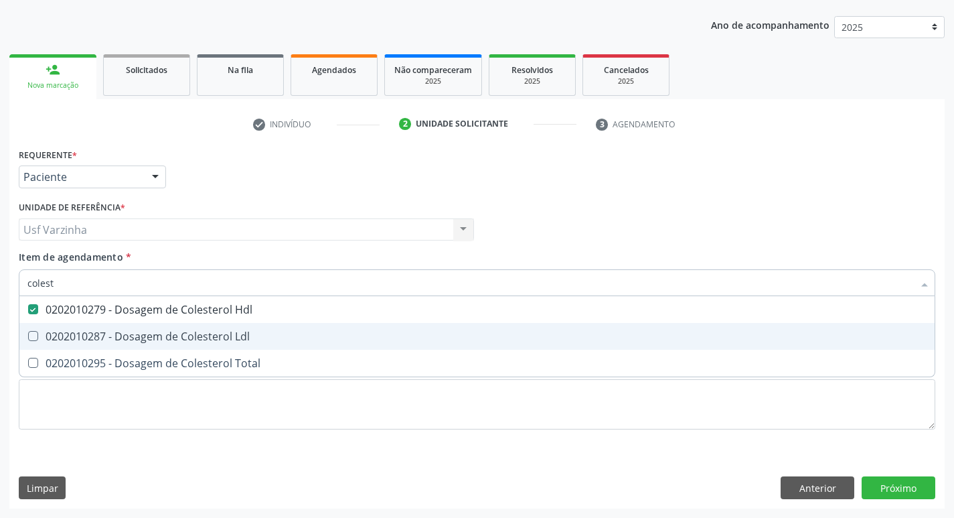
click at [111, 341] on div "0202010287 - Dosagem de Colesterol Ldl" at bounding box center [477, 336] width 900 height 11
checkbox Ldl "true"
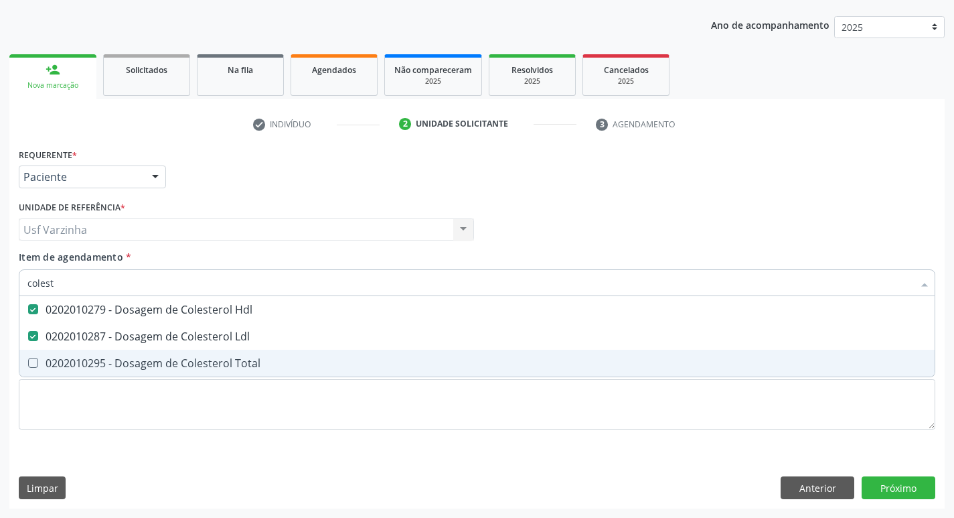
click at [104, 368] on div "0202010295 - Dosagem de Colesterol Total" at bounding box center [477, 363] width 900 height 11
checkbox Total "true"
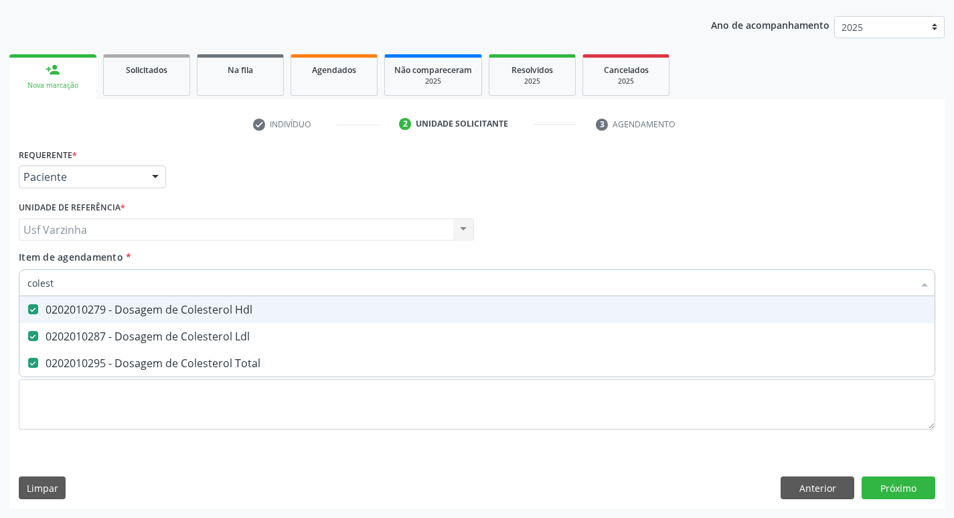
click at [60, 278] on input "colest" at bounding box center [470, 282] width 886 height 27
type input "c"
checkbox Hdl "false"
checkbox Ldl "false"
checkbox Total "false"
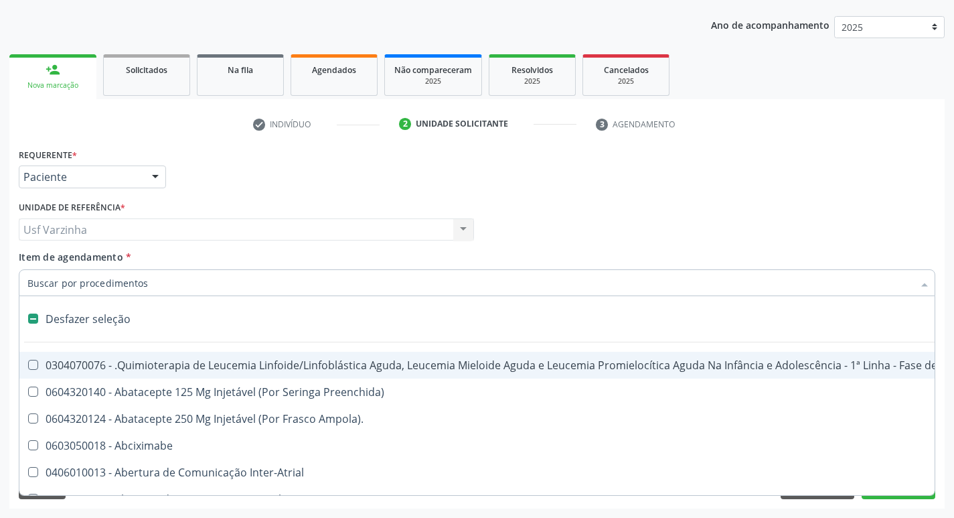
type input "t"
checkbox Reto "true"
checkbox Urina "false"
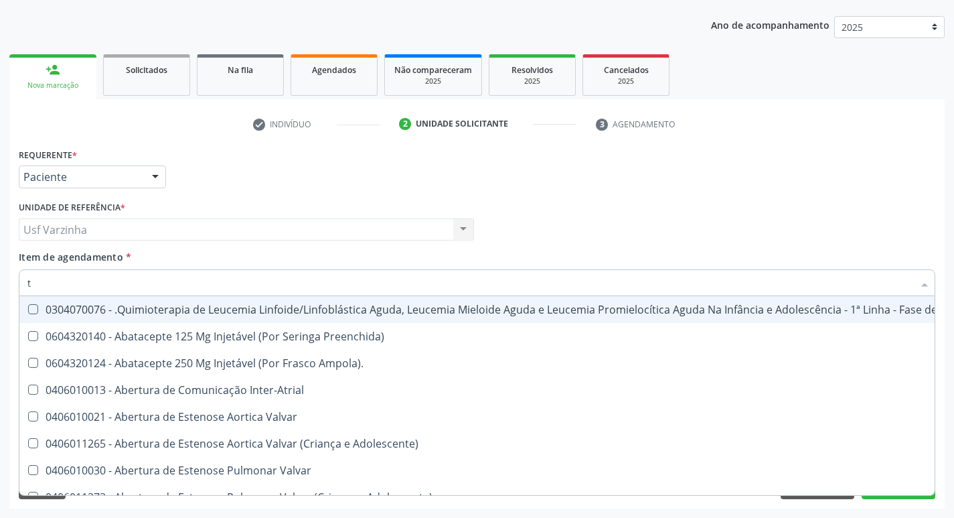
type input "tr"
checkbox Urina "false"
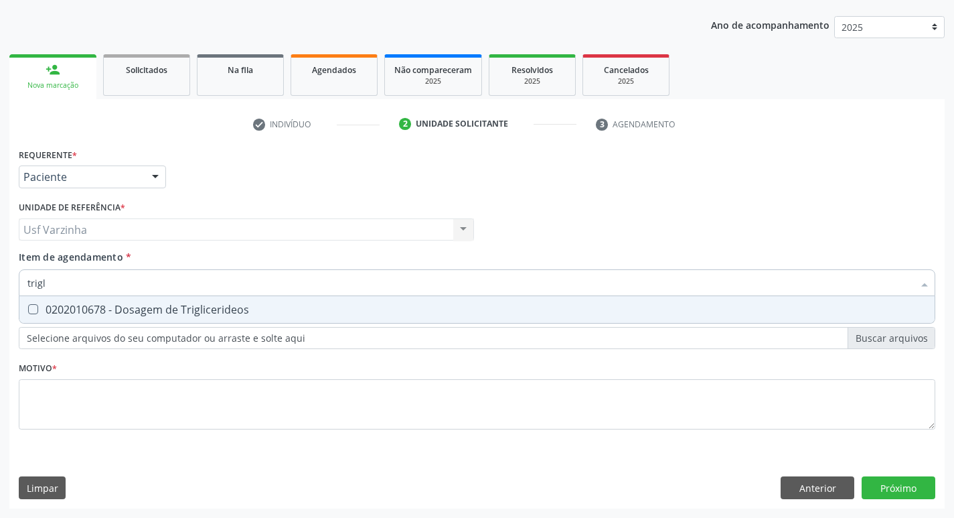
type input "trigli"
click at [33, 309] on Triglicerideos at bounding box center [33, 309] width 10 height 10
click at [28, 309] on Triglicerideos "checkbox" at bounding box center [23, 309] width 9 height 9
checkbox Triglicerideos "true"
click at [56, 285] on input "trigli" at bounding box center [470, 282] width 886 height 27
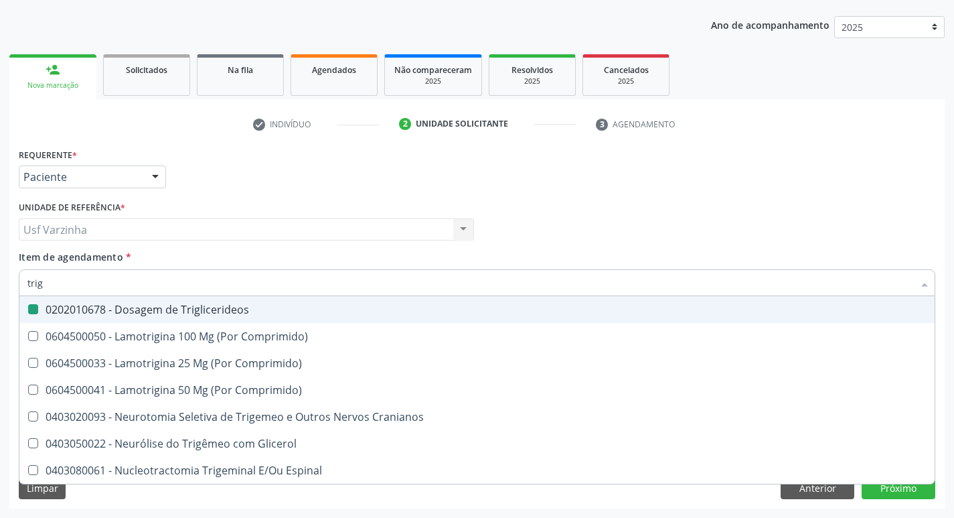
type input "tri"
checkbox Triglicerideos "false"
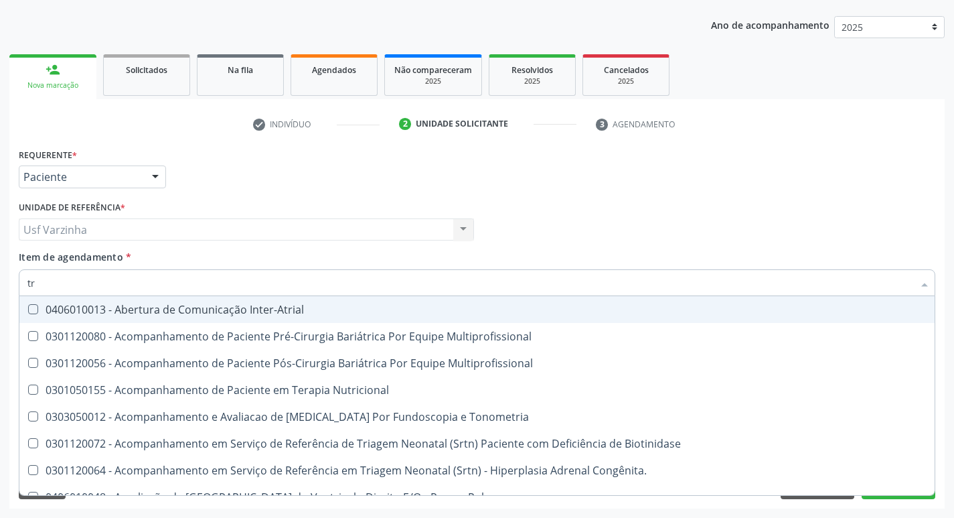
type input "t"
checkbox Triglicerideos "false"
checkbox Estriado "true"
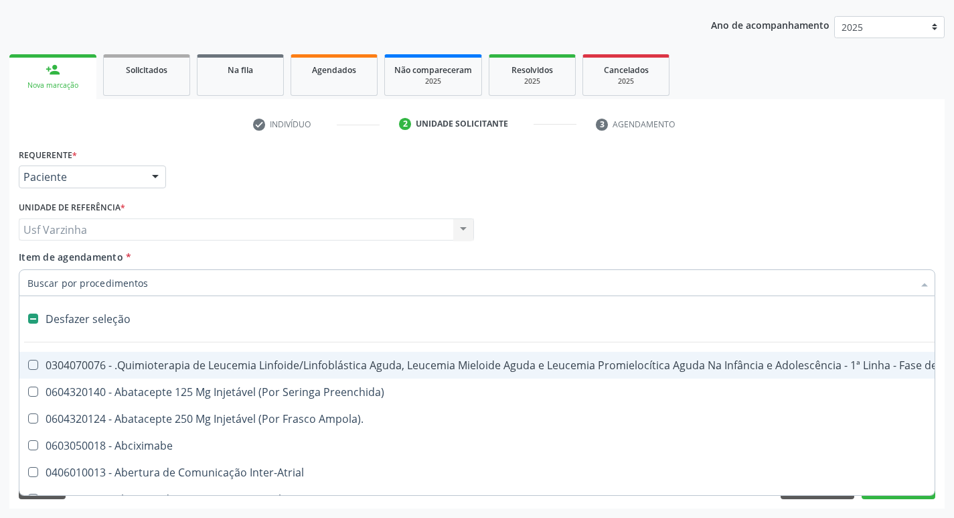
checkbox Reto "false"
checkbox Urina "true"
type input "f"
checkbox Pâncreas "true"
checkbox Urina "false"
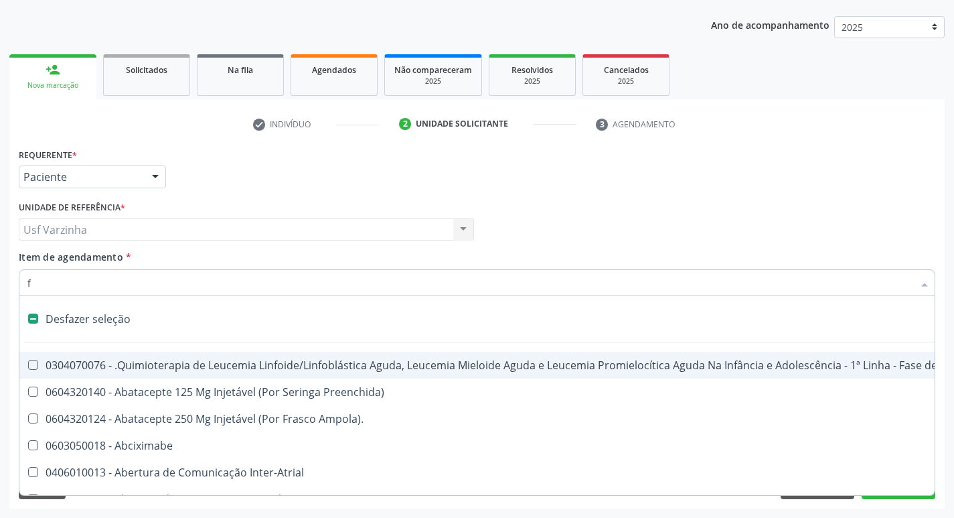
checkbox Familiares "true"
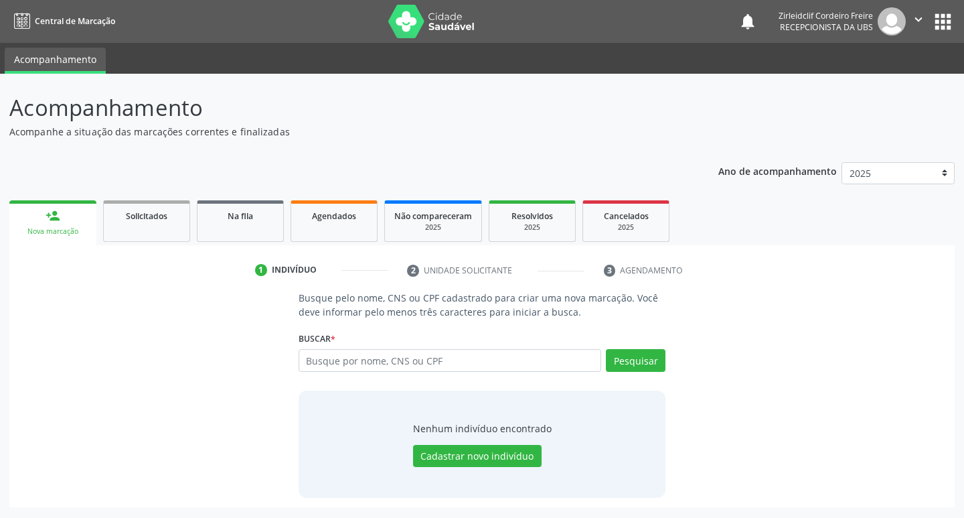
click at [374, 367] on input "text" at bounding box center [450, 360] width 303 height 23
type input "04948708429"
click at [630, 363] on button "Pesquisar" at bounding box center [636, 360] width 60 height 23
type input "04948708429"
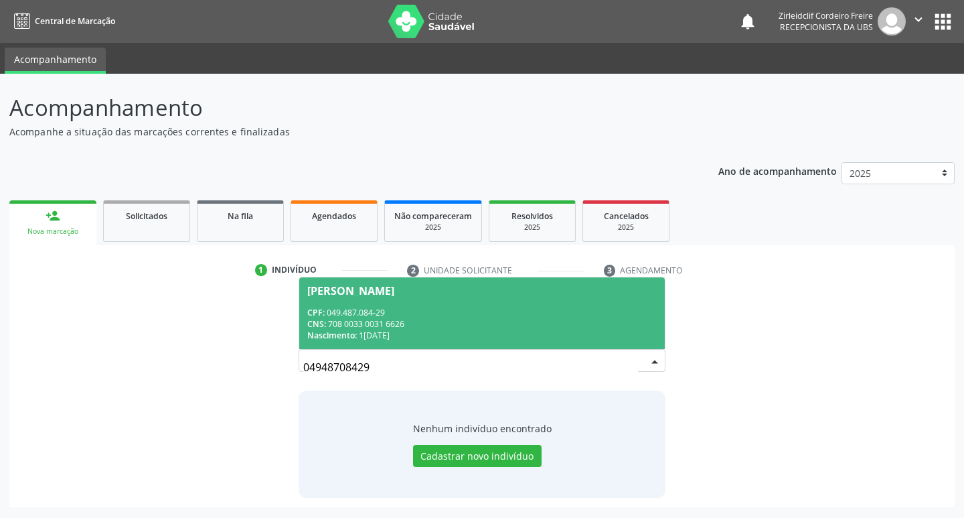
click at [488, 309] on div "CPF: 049.487.084-29" at bounding box center [482, 312] width 350 height 11
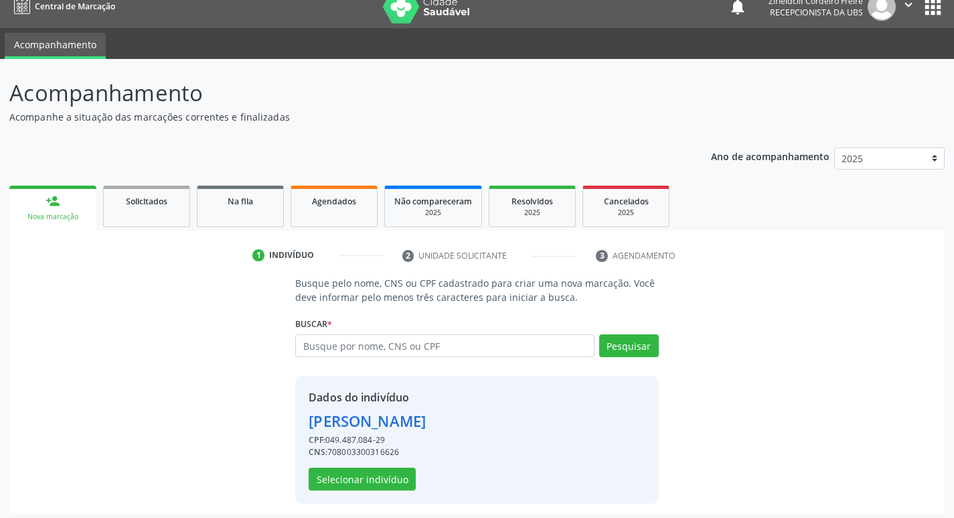
scroll to position [19, 0]
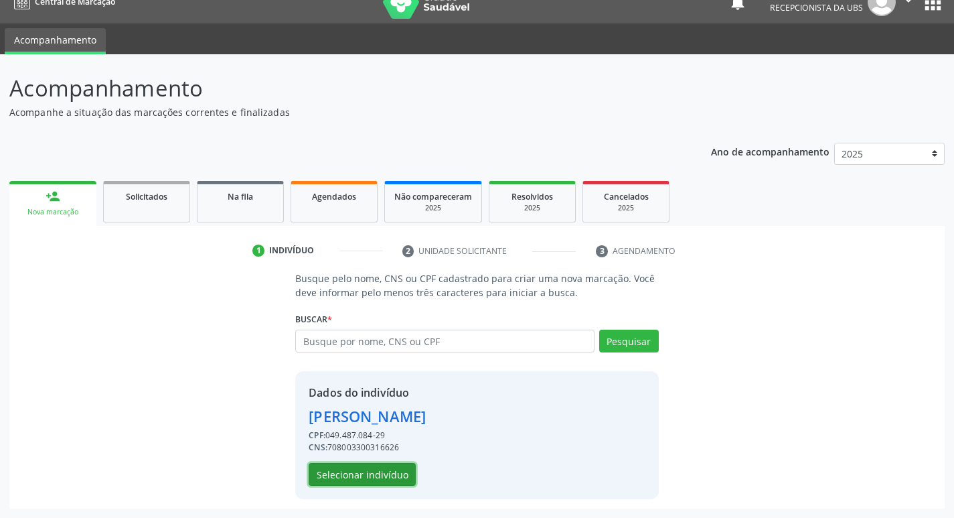
click at [404, 476] on button "Selecionar indivíduo" at bounding box center [362, 474] width 107 height 23
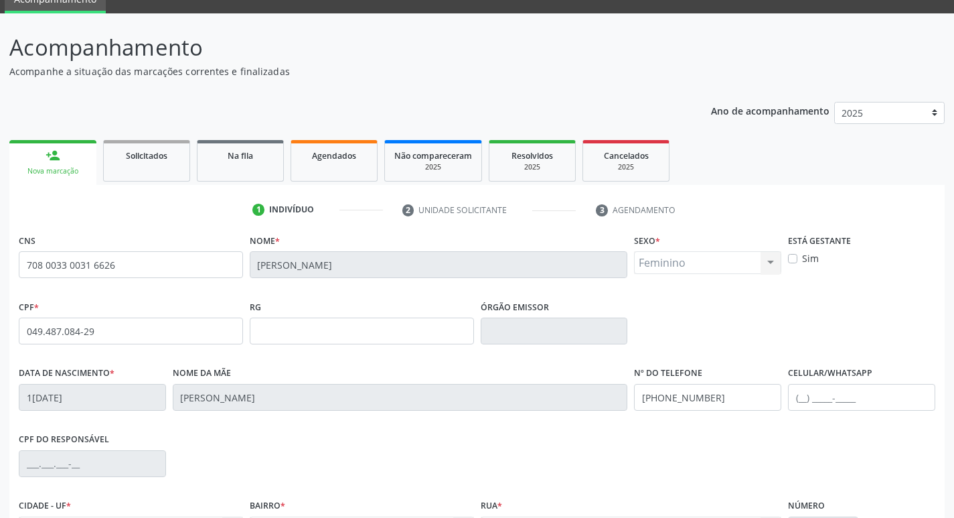
scroll to position [208, 0]
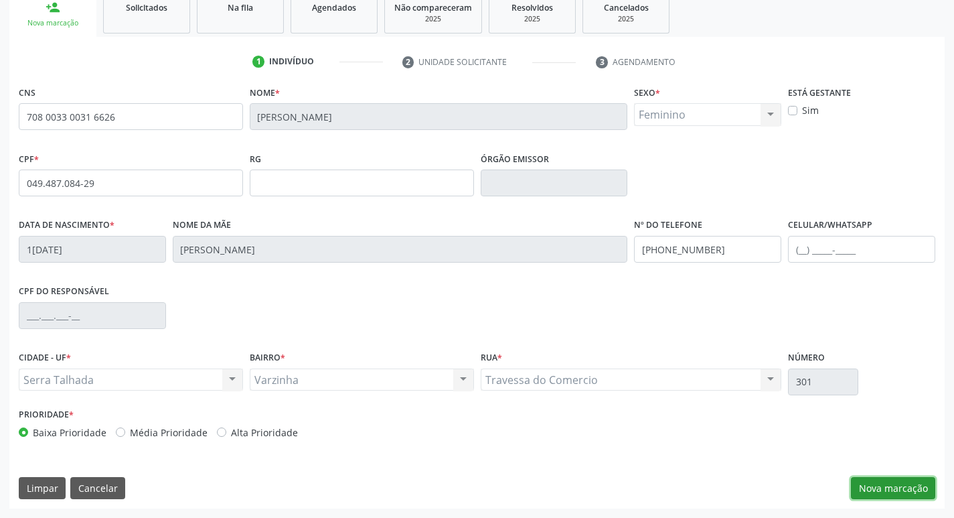
click at [887, 494] on button "Nova marcação" at bounding box center [893, 488] width 84 height 23
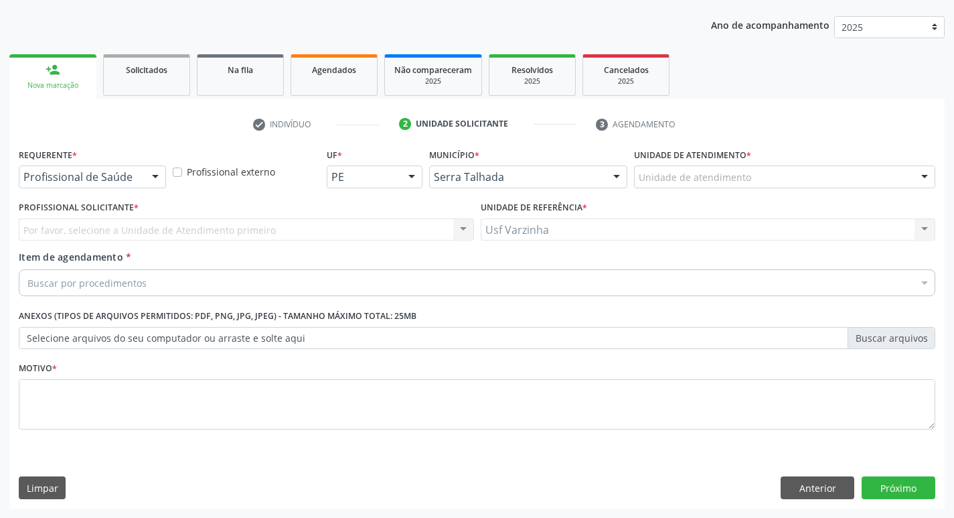
click at [155, 178] on div at bounding box center [155, 177] width 20 height 23
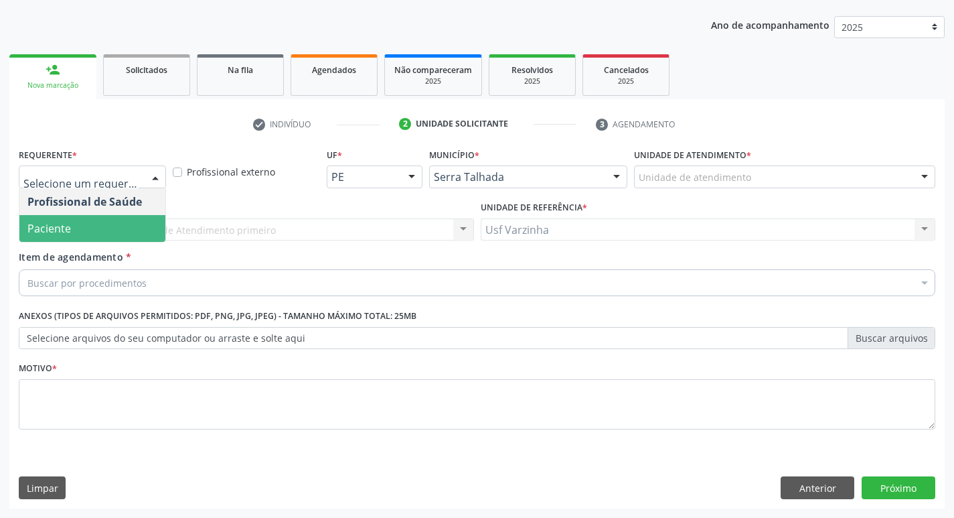
click at [129, 225] on span "Paciente" at bounding box center [92, 228] width 146 height 27
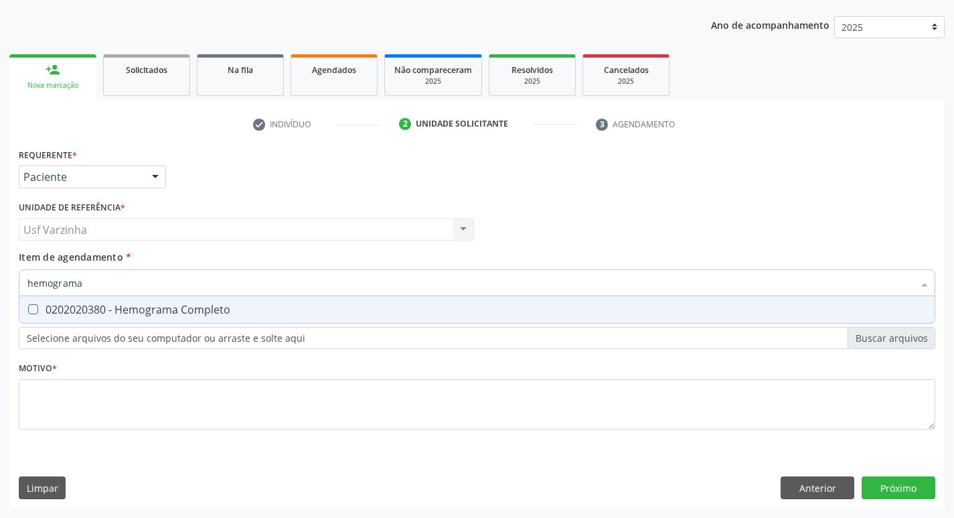
type input "hemograma"
click at [48, 310] on div "0202020380 - Hemograma Completo" at bounding box center [477, 309] width 900 height 11
checkbox Completo "true"
click at [101, 281] on input "hemograma" at bounding box center [470, 282] width 886 height 27
type input "hemog"
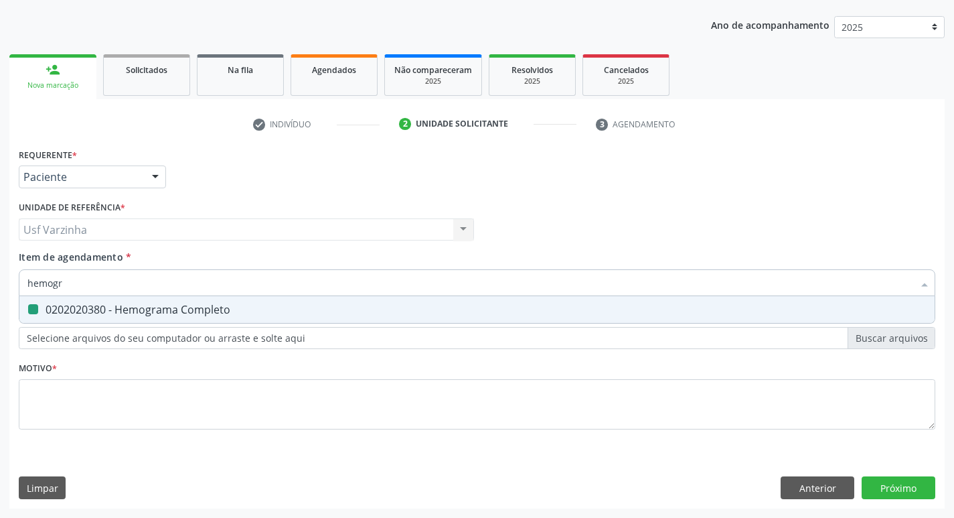
checkbox Completo "false"
type input "h"
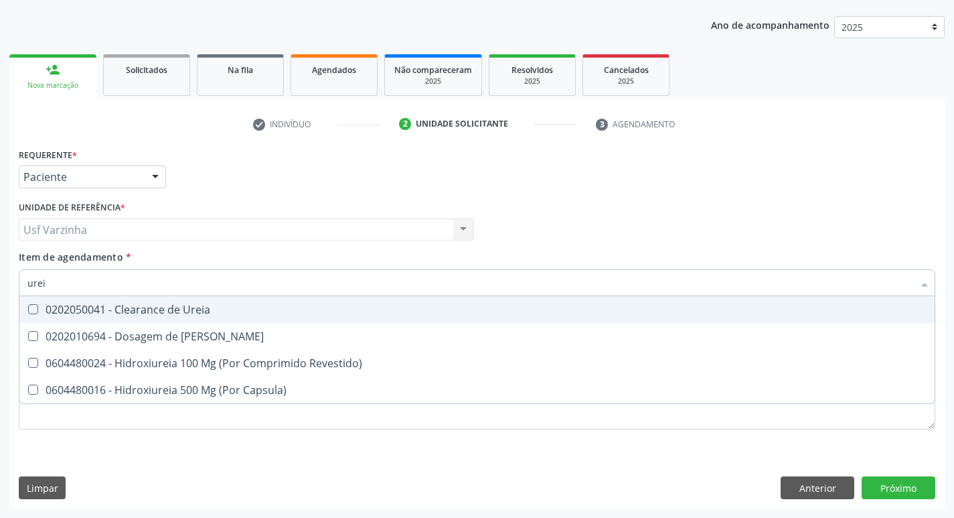
type input "ureia"
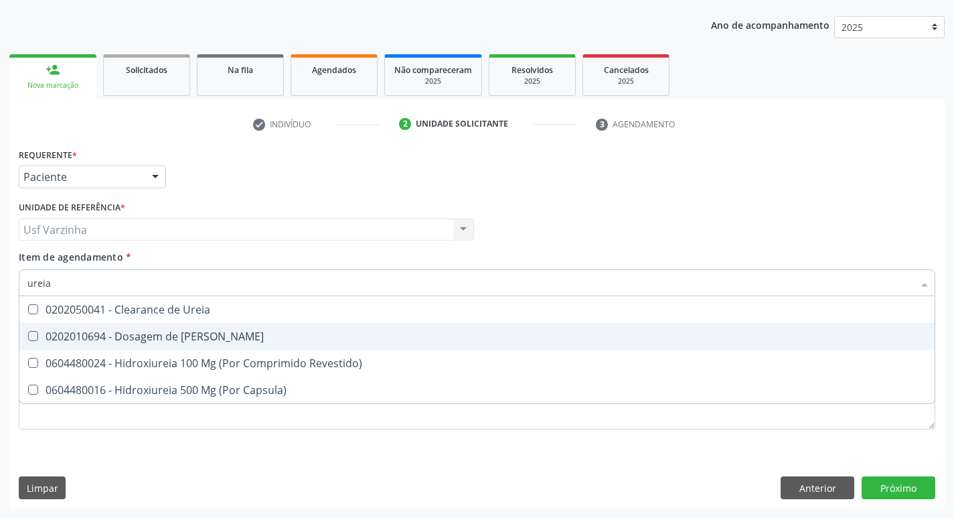
click at [137, 335] on div "0202010694 - Dosagem de [PERSON_NAME]" at bounding box center [477, 336] width 900 height 11
checkbox Ureia "true"
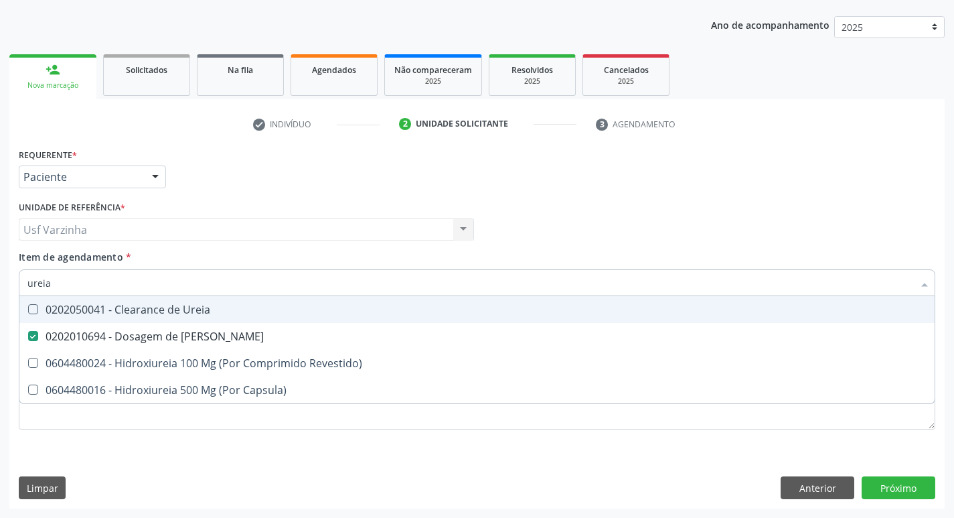
click at [97, 284] on input "ureia" at bounding box center [470, 282] width 886 height 27
type input "u"
checkbox Ureia "false"
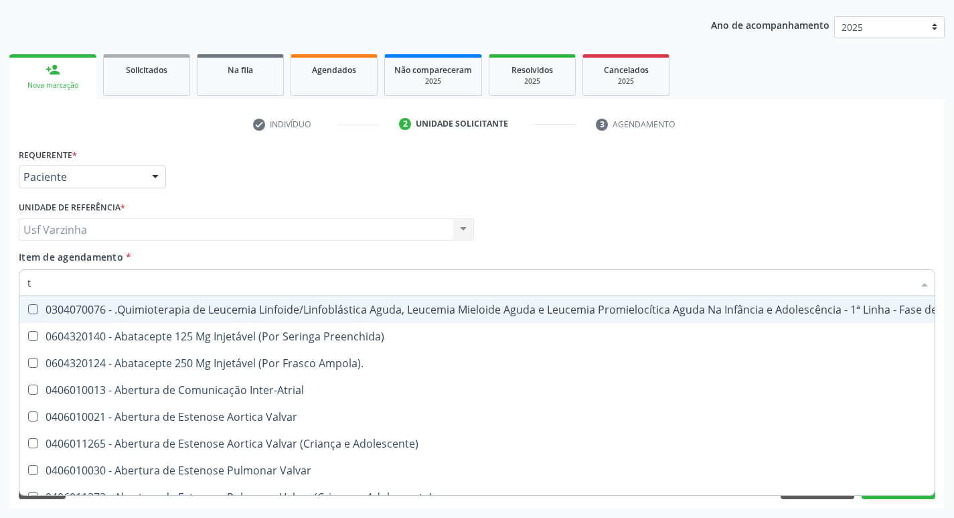
type input "t4"
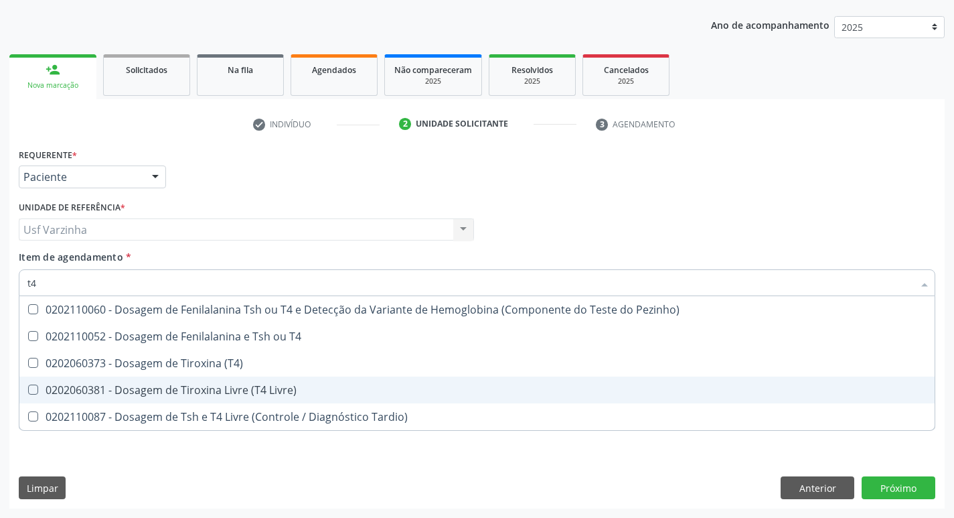
click at [102, 384] on div "0202060381 - Dosagem de Tiroxina Livre (T4 Livre)" at bounding box center [477, 389] width 900 height 11
checkbox Livre\) "true"
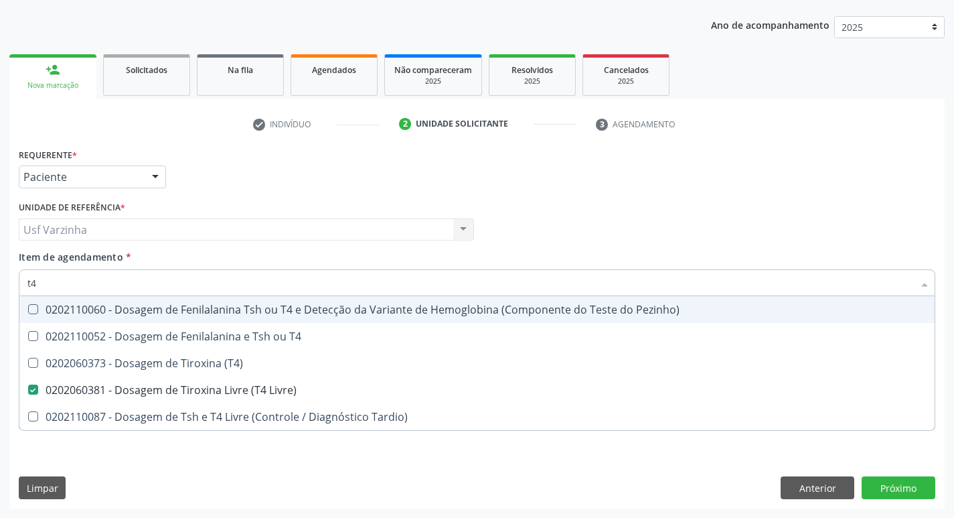
click at [58, 289] on input "t4" at bounding box center [470, 282] width 886 height 27
type input "t"
checkbox Livre\) "false"
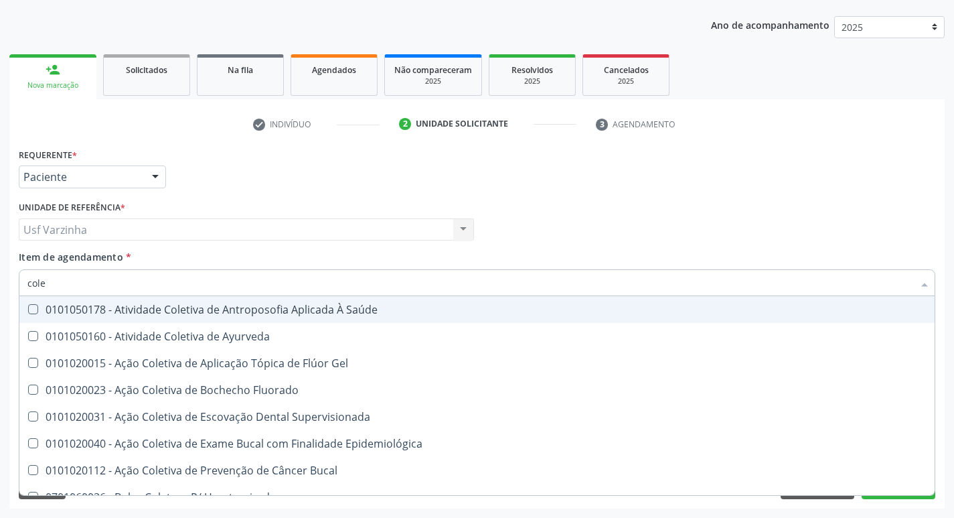
type input "coles"
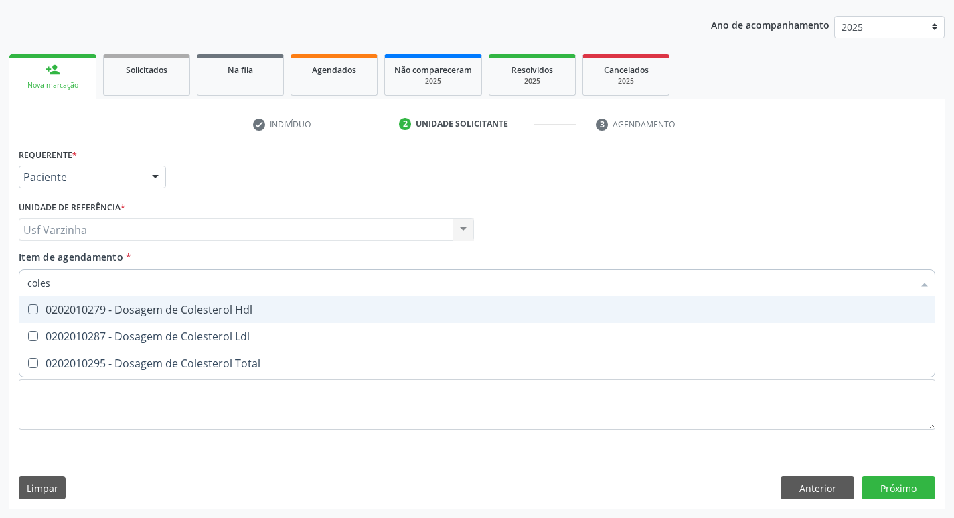
click at [59, 305] on div "0202010279 - Dosagem de Colesterol Hdl" at bounding box center [477, 309] width 900 height 11
checkbox Hdl "true"
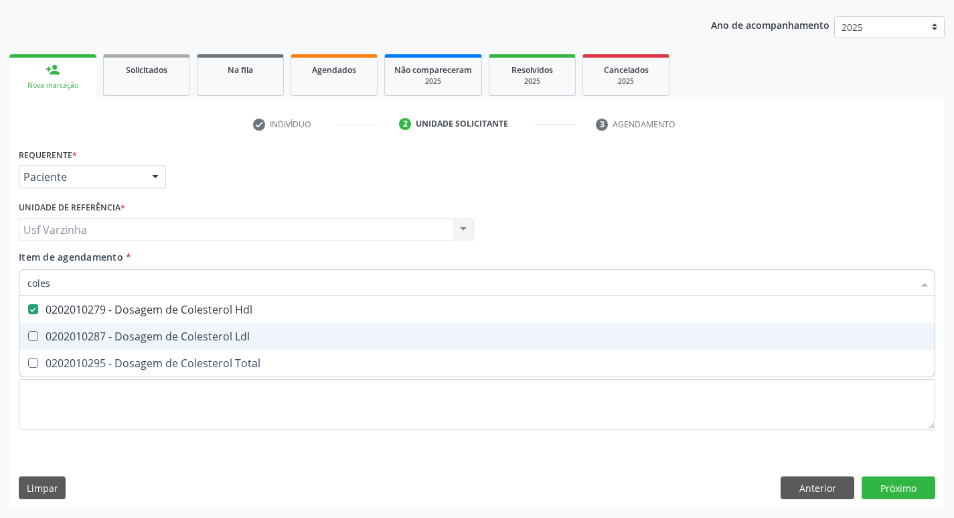
drag, startPoint x: 45, startPoint y: 336, endPoint x: 62, endPoint y: 350, distance: 22.8
click at [46, 336] on div "0202010287 - Dosagem de Colesterol Ldl" at bounding box center [477, 336] width 900 height 11
checkbox Ldl "true"
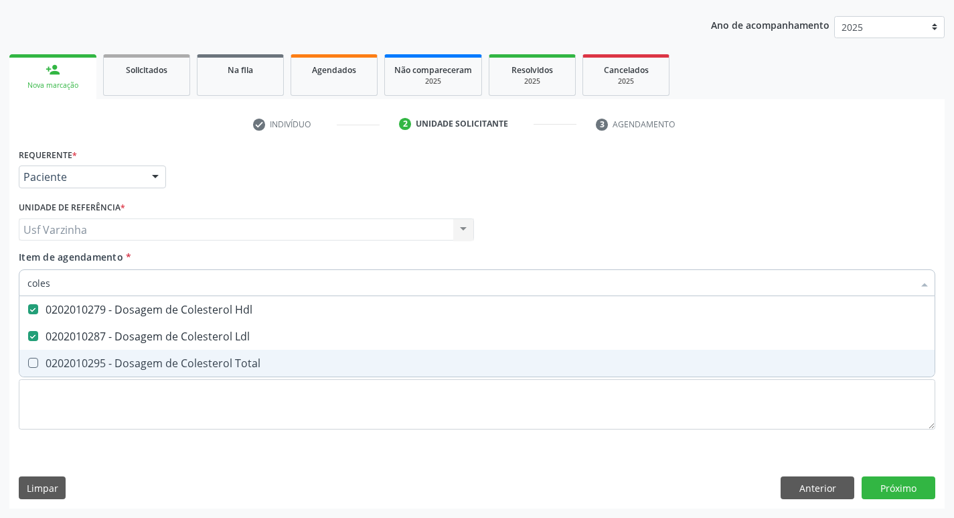
click at [64, 359] on div "0202010295 - Dosagem de Colesterol Total" at bounding box center [477, 363] width 900 height 11
checkbox Total "true"
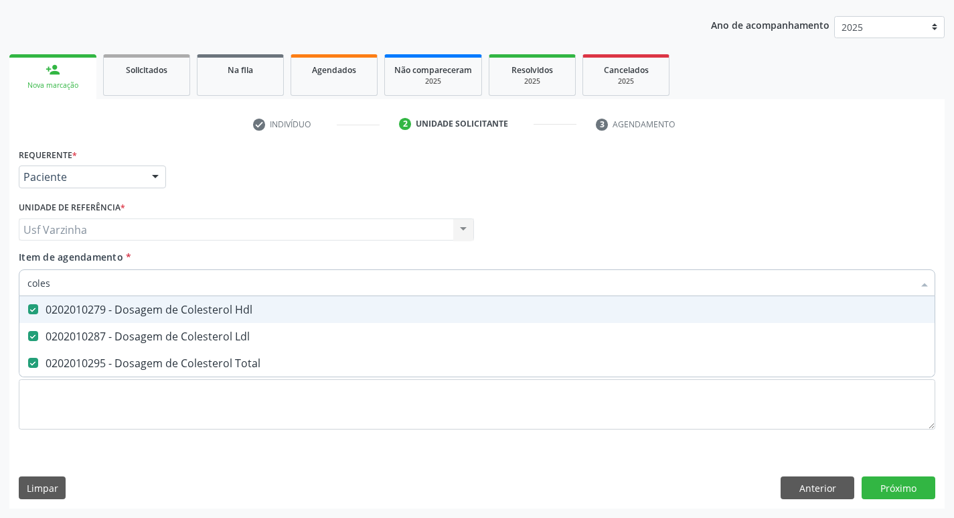
click at [65, 281] on input "coles" at bounding box center [470, 282] width 886 height 27
type input "cole"
checkbox Hdl "false"
checkbox Ldl "false"
checkbox Total "false"
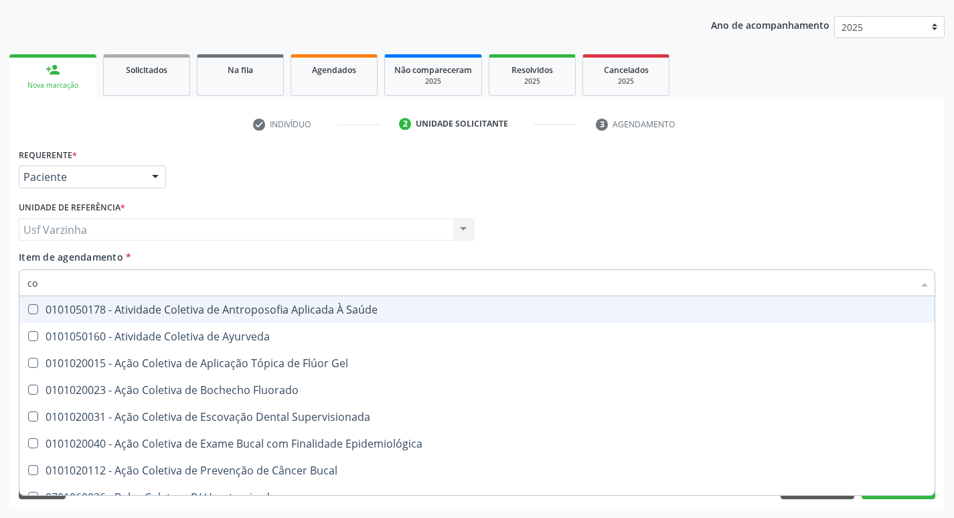
type input "c"
checkbox Hdl "false"
checkbox Ldl "false"
checkbox Total "false"
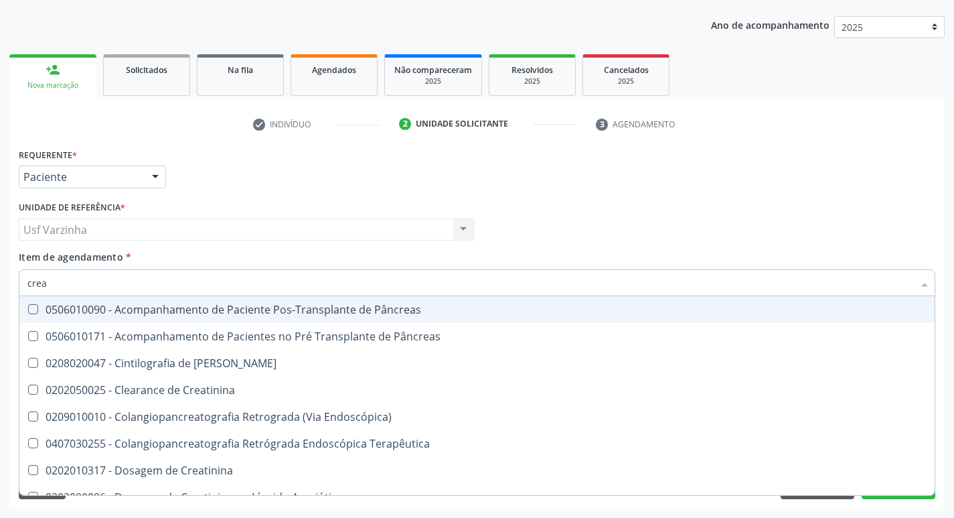
type input "creat"
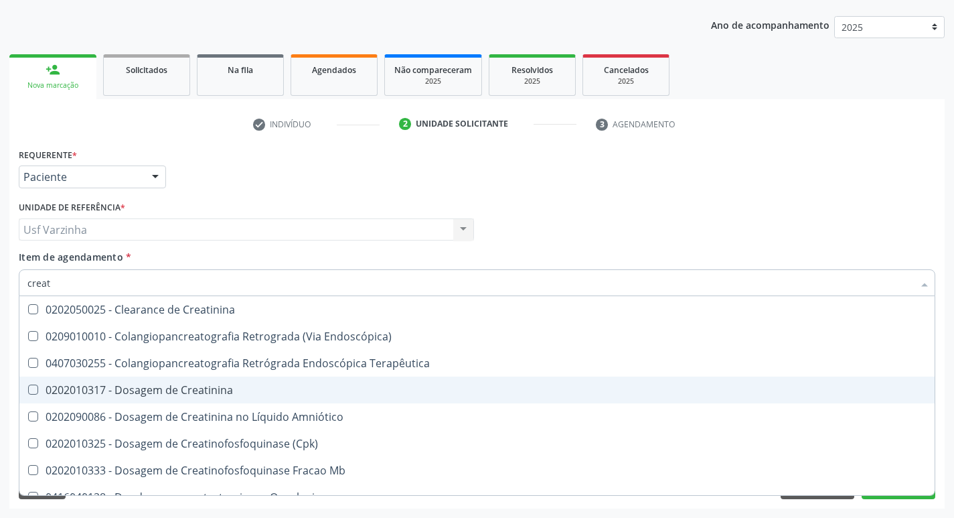
click at [185, 390] on div "0202010317 - Dosagem de Creatinina" at bounding box center [477, 389] width 900 height 11
checkbox Creatinina "true"
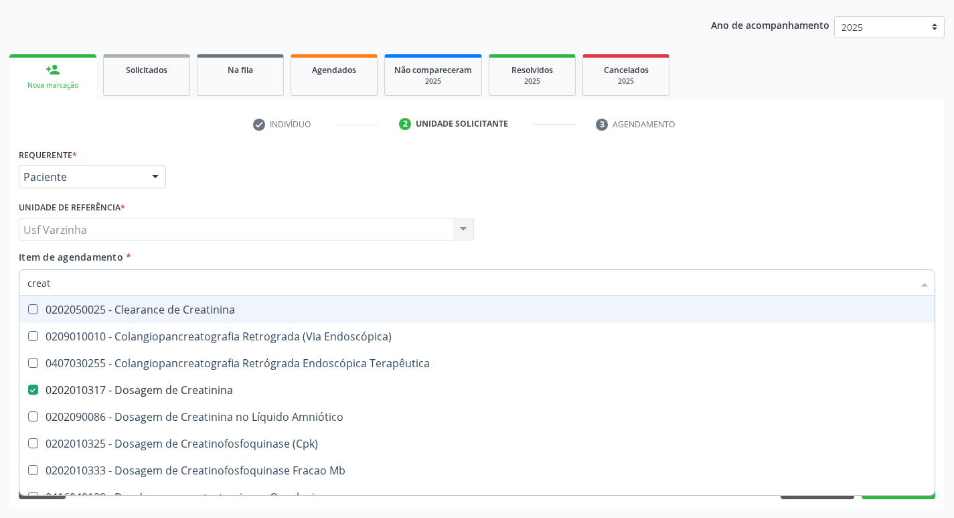
click at [61, 286] on input "creat" at bounding box center [470, 282] width 886 height 27
type input "crea"
checkbox Creatinina "false"
checkbox Mb "true"
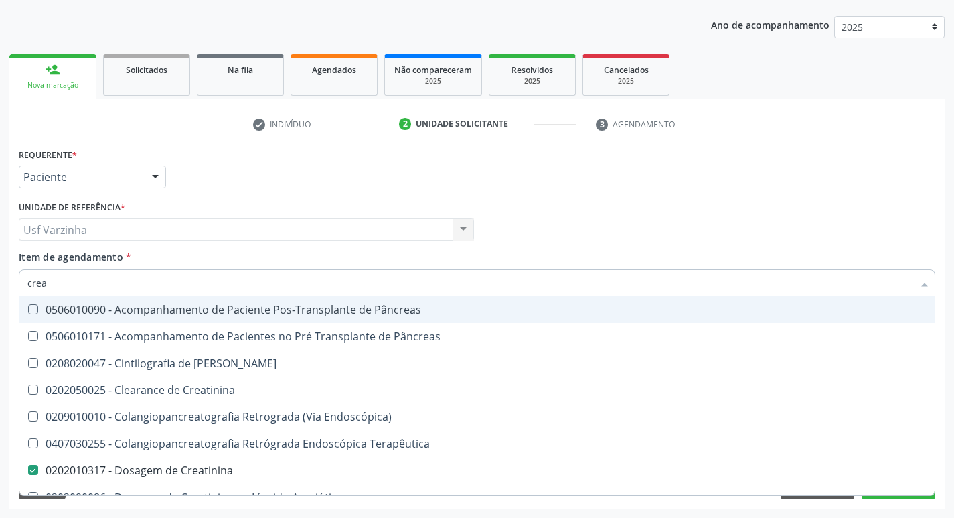
type input "cre"
checkbox Creatinina "false"
checkbox Oncologia "true"
type input "cr"
checkbox Oncologia "false"
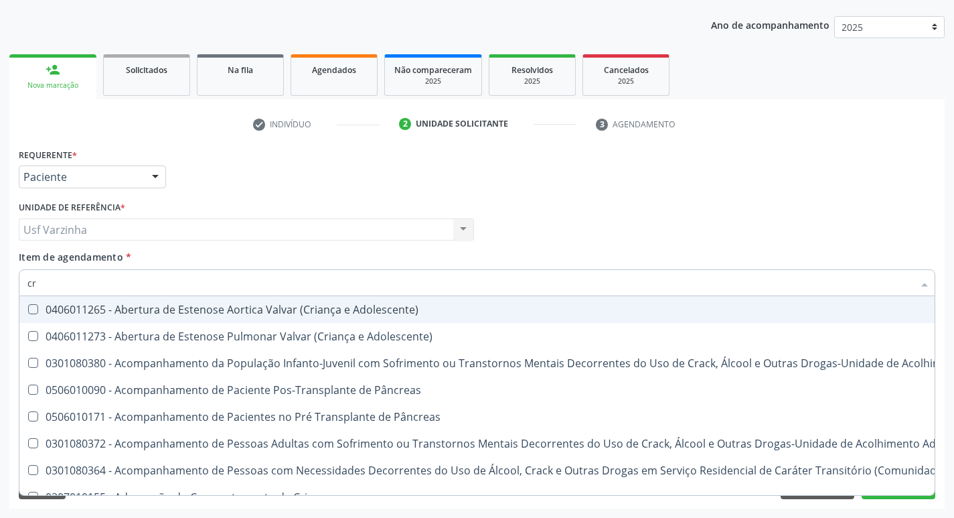
type input "c"
checkbox Creatinina "false"
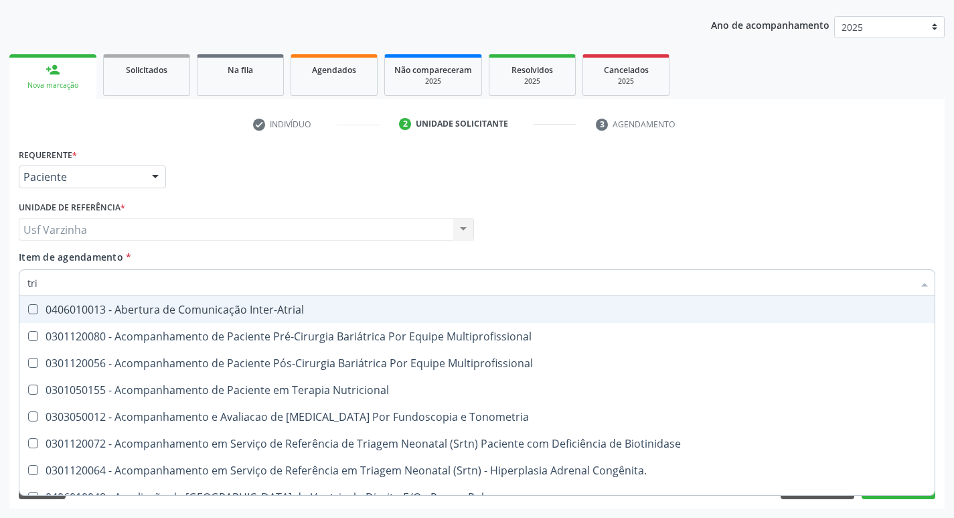
type input "trig"
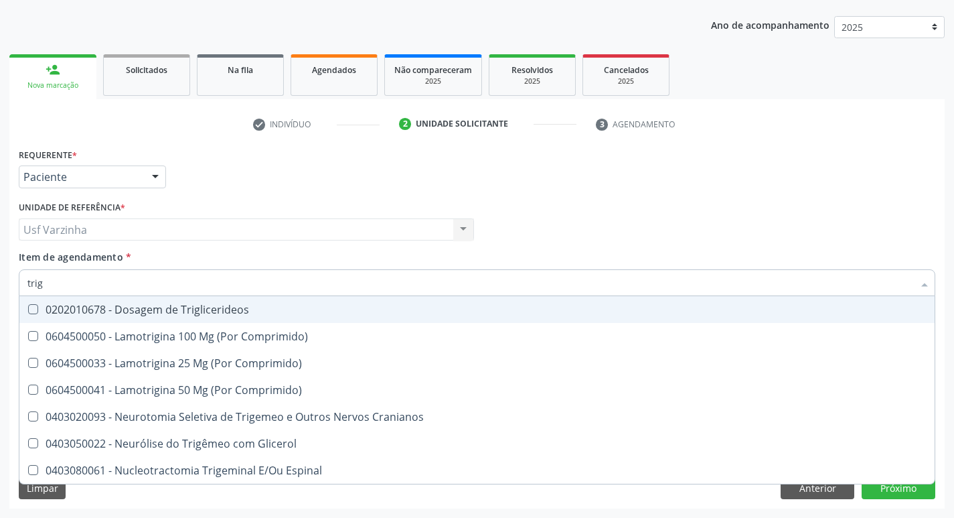
drag, startPoint x: 82, startPoint y: 315, endPoint x: 64, endPoint y: 282, distance: 38.1
click at [79, 309] on div "0202010678 - Dosagem de Triglicerideos" at bounding box center [477, 309] width 900 height 11
checkbox Triglicerideos "true"
click at [64, 279] on input "trig" at bounding box center [470, 282] width 886 height 27
type input "tri"
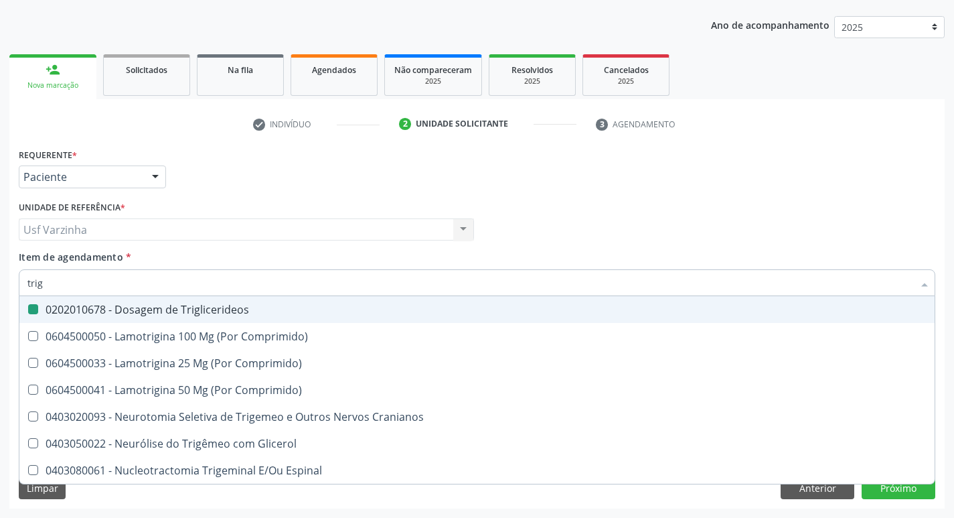
checkbox Triglicerideos "false"
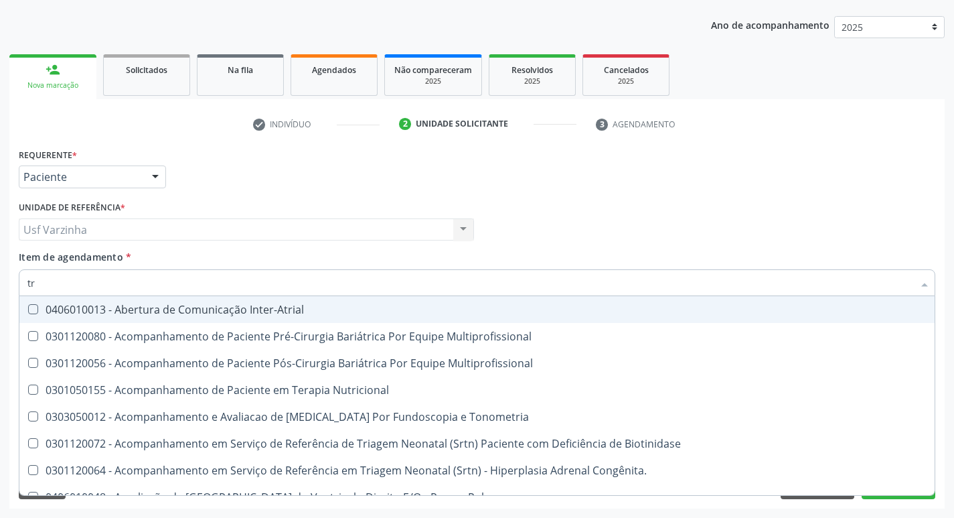
type input "t"
checkbox Triglicerideos "false"
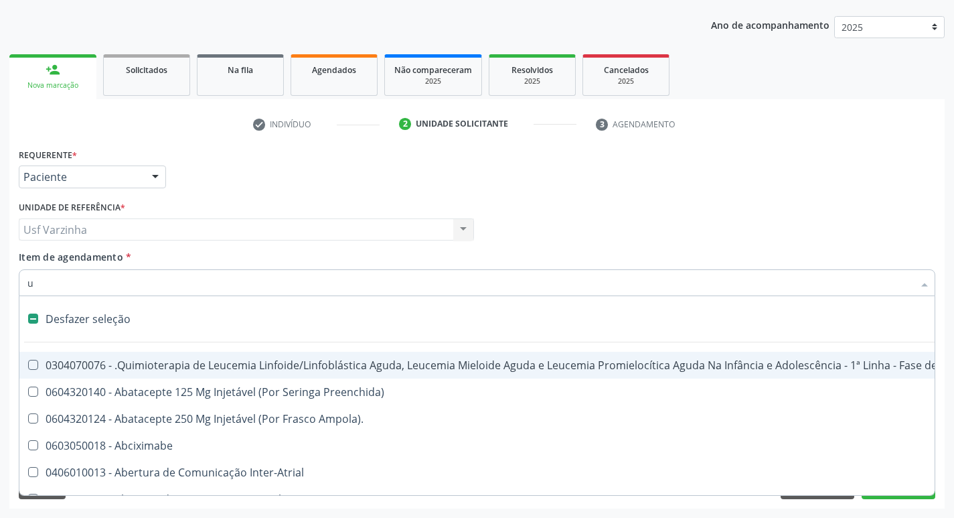
type input "ur"
